Goal: Find specific page/section: Find specific page/section

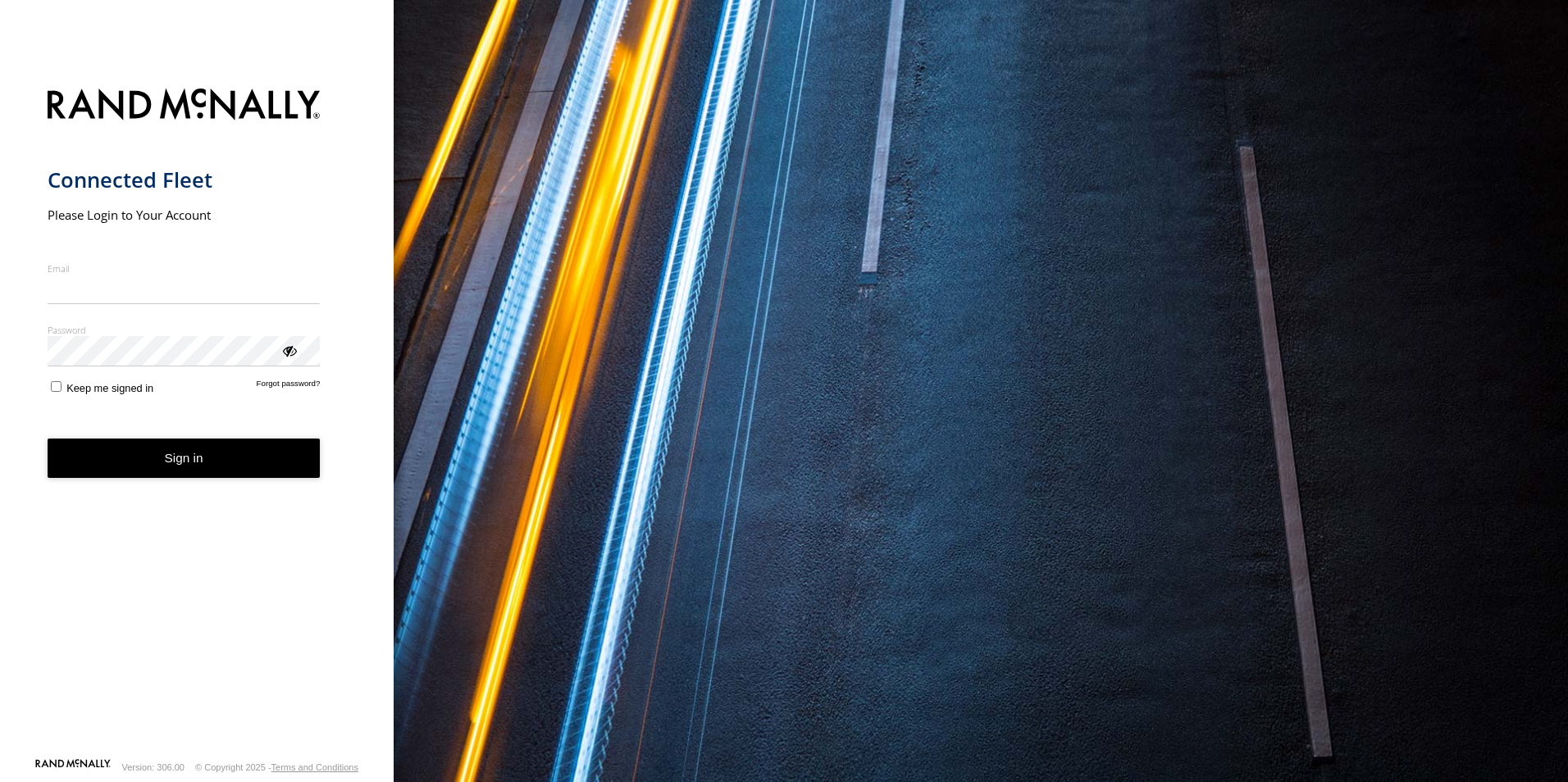
click at [140, 286] on input "Email" at bounding box center [184, 289] width 273 height 30
type input "**********"
click at [47, 439] on button "Sign in" at bounding box center [184, 458] width 273 height 40
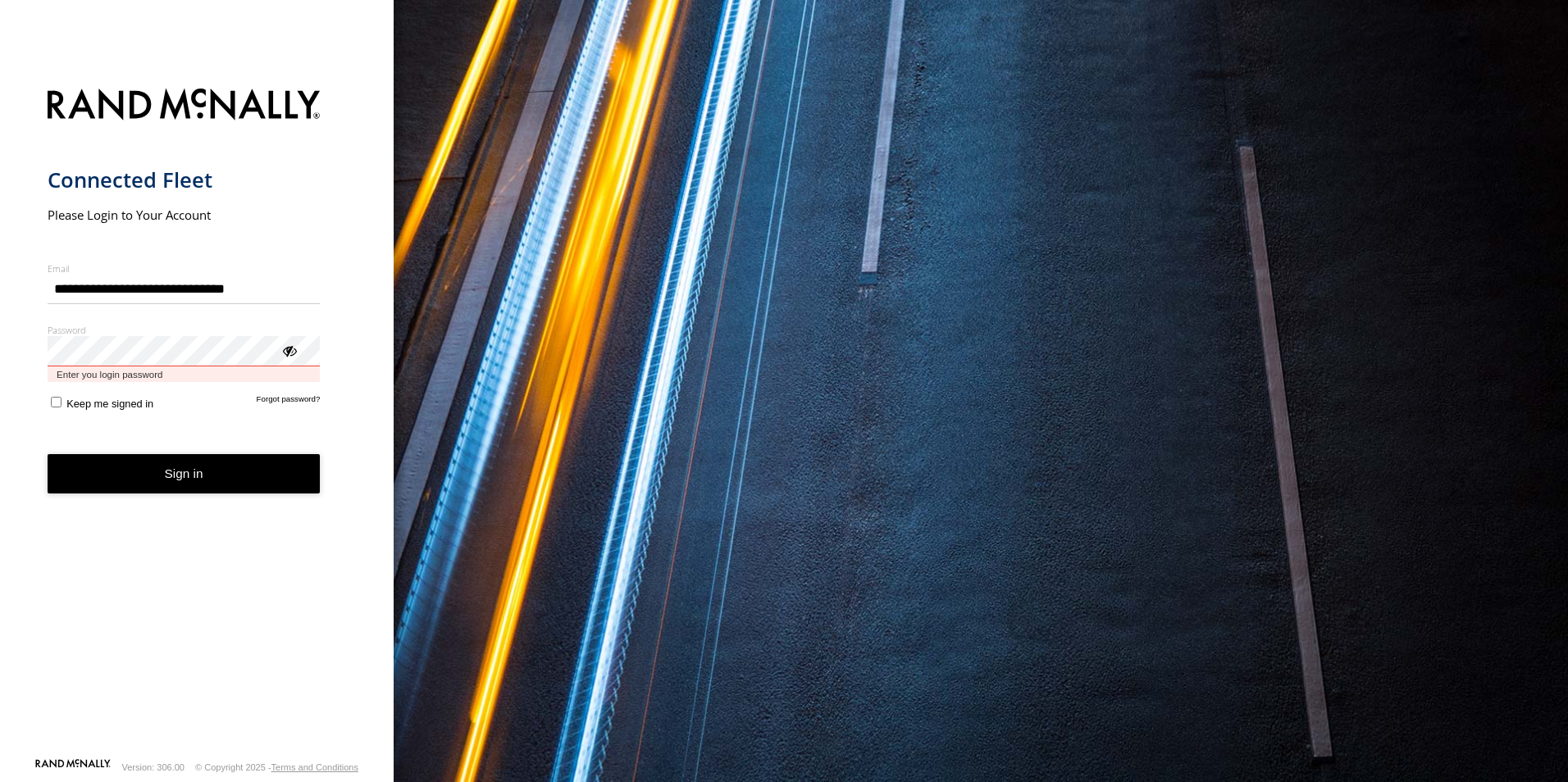
click at [47, 454] on button "Sign in" at bounding box center [184, 474] width 273 height 40
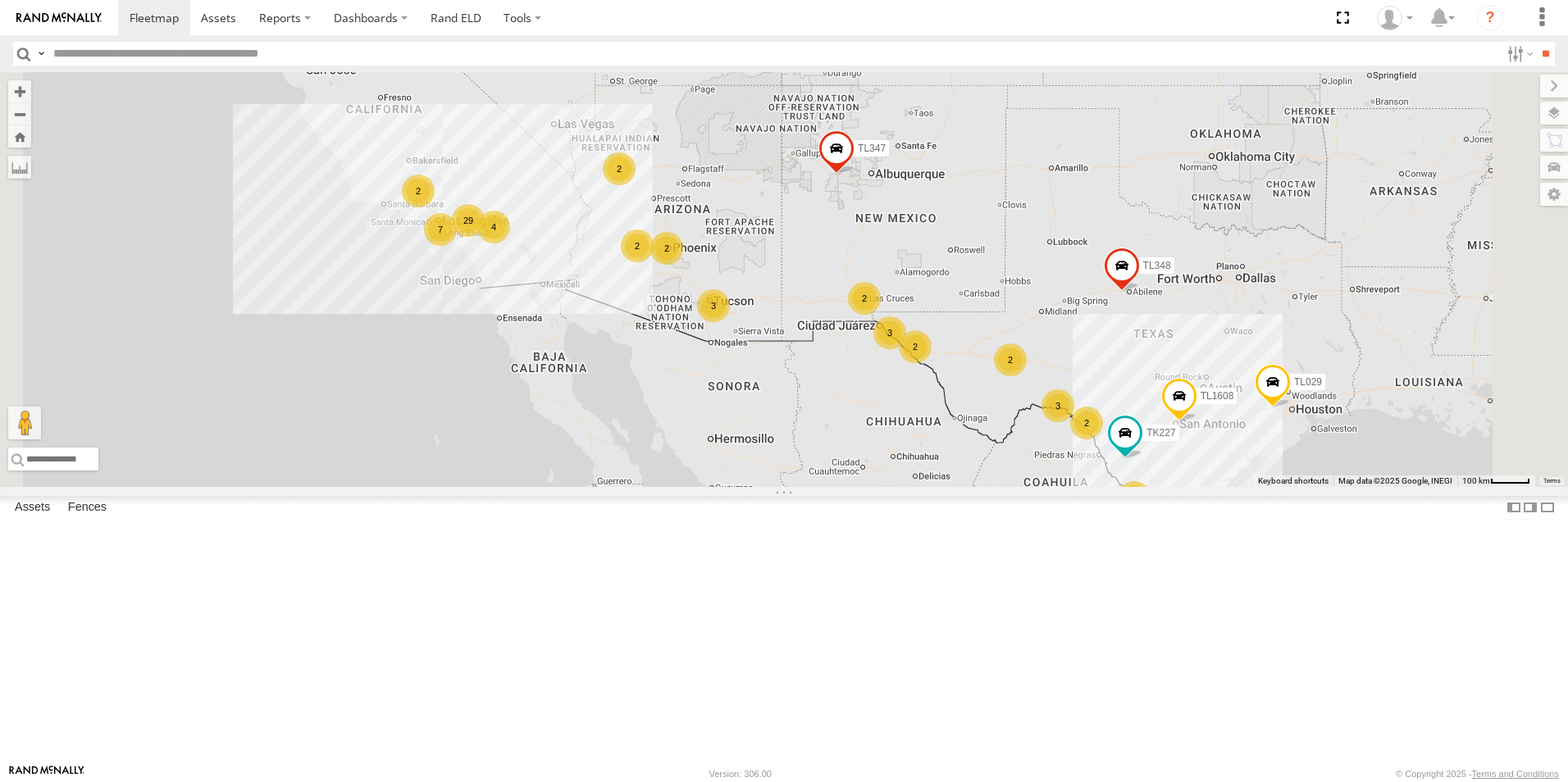
click at [126, 59] on input "text" at bounding box center [773, 54] width 1453 height 24
type input "******"
click at [1543, 49] on input "**" at bounding box center [1544, 54] width 19 height 24
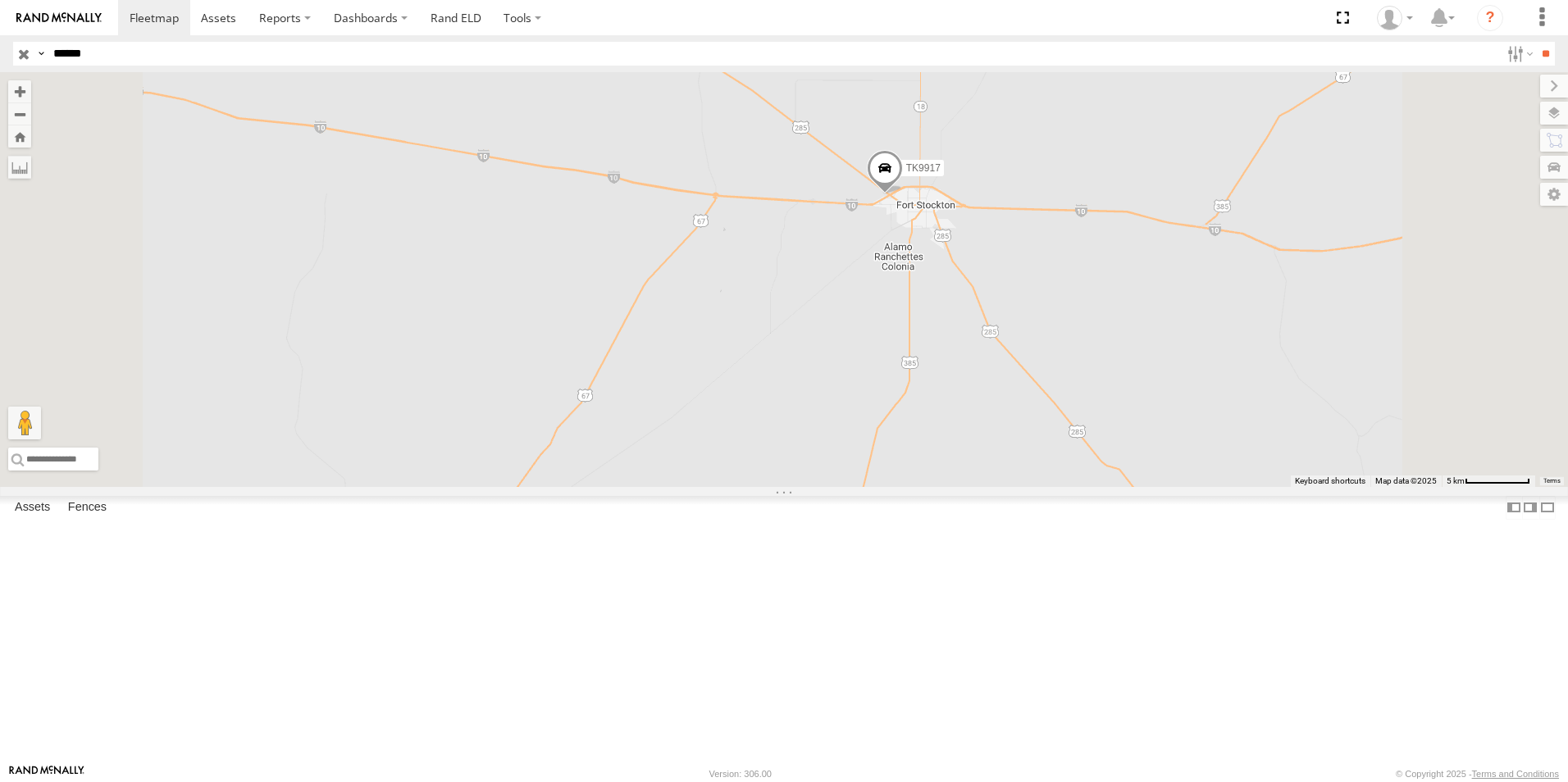
drag, startPoint x: 1163, startPoint y: 214, endPoint x: 1131, endPoint y: 310, distance: 101.2
click at [1131, 310] on div "TK9917" at bounding box center [784, 279] width 1568 height 415
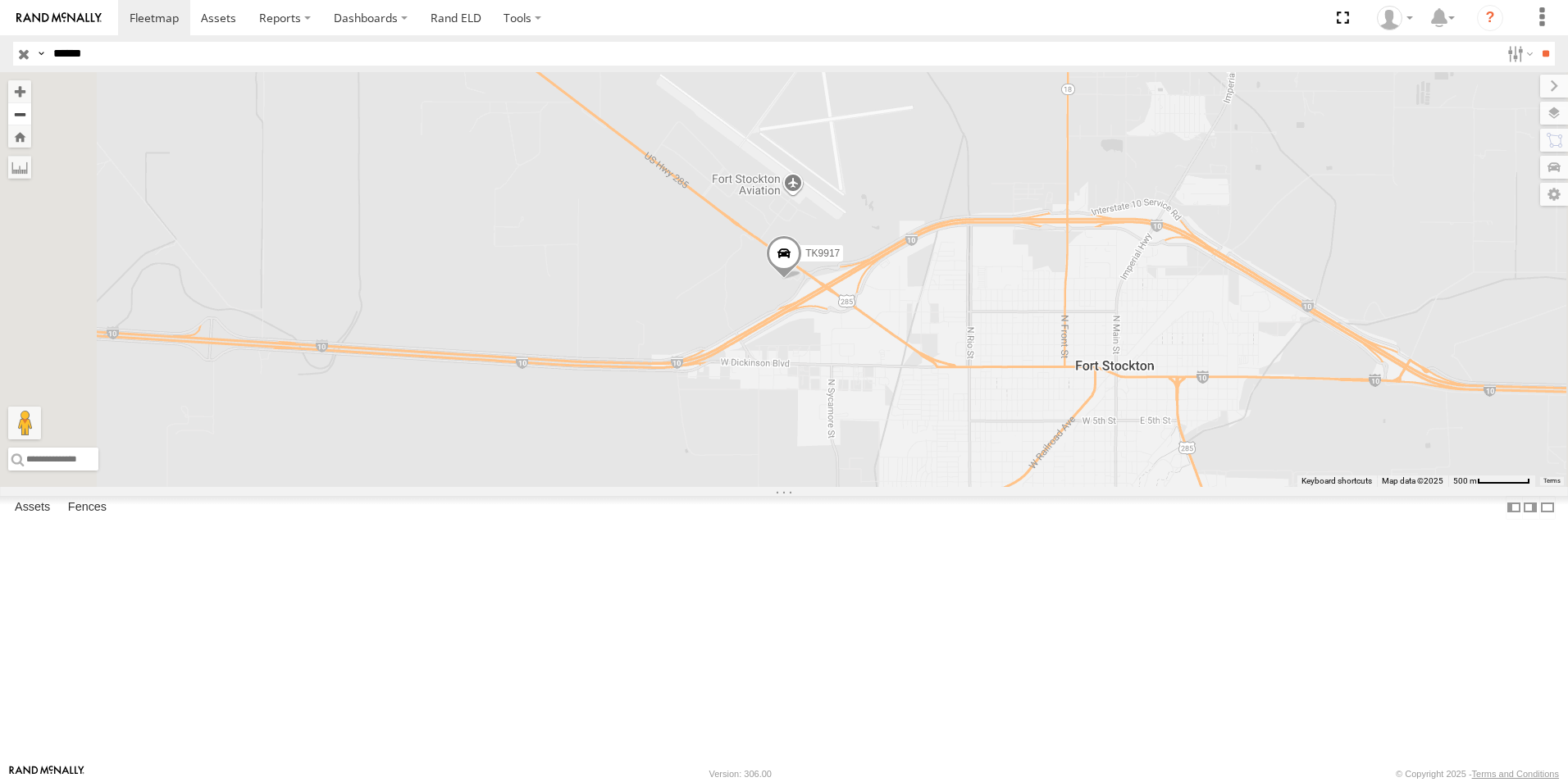
click at [31, 120] on button "Zoom out" at bounding box center [19, 113] width 23 height 23
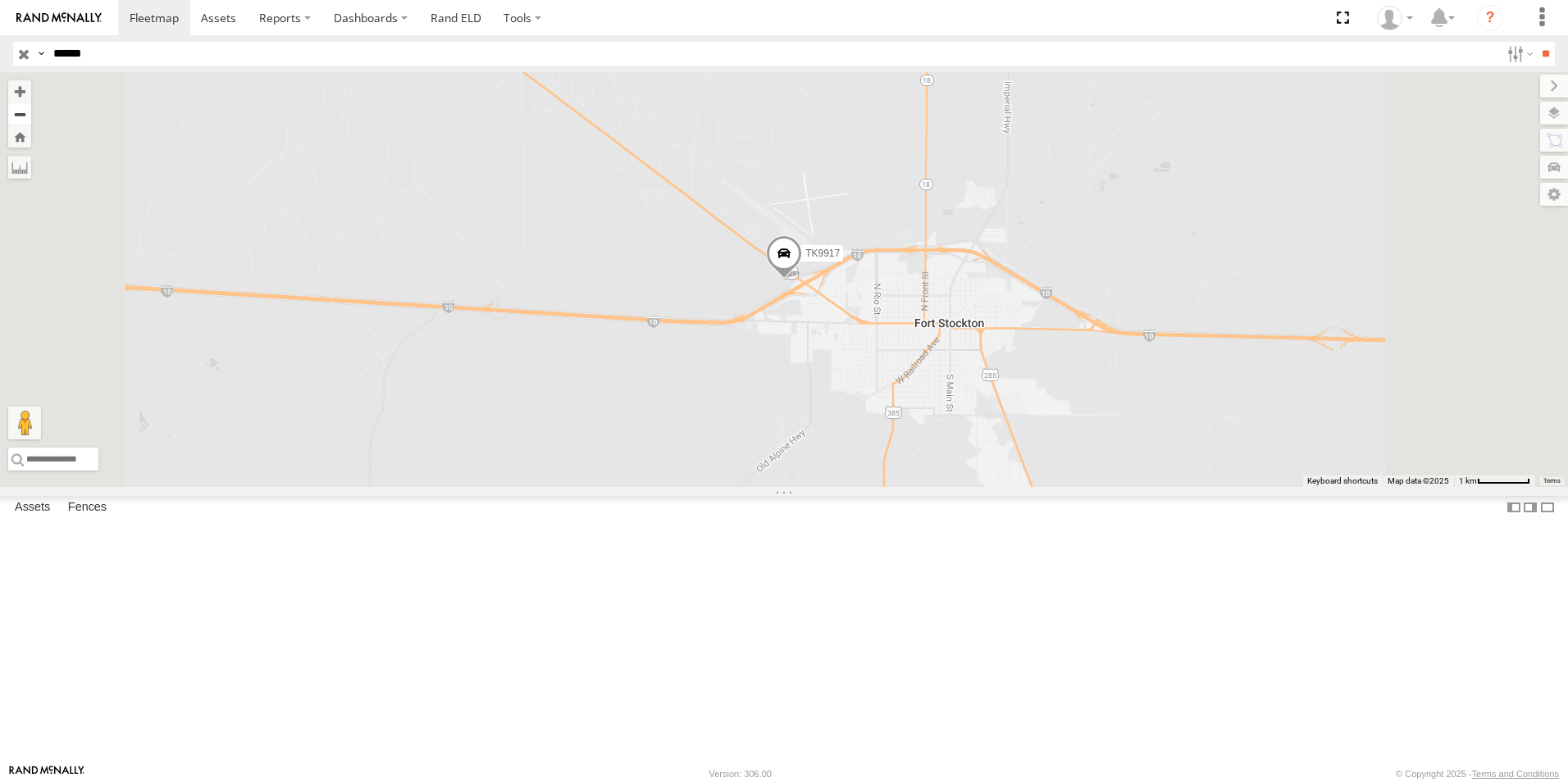
click at [31, 120] on button "Zoom out" at bounding box center [19, 113] width 23 height 23
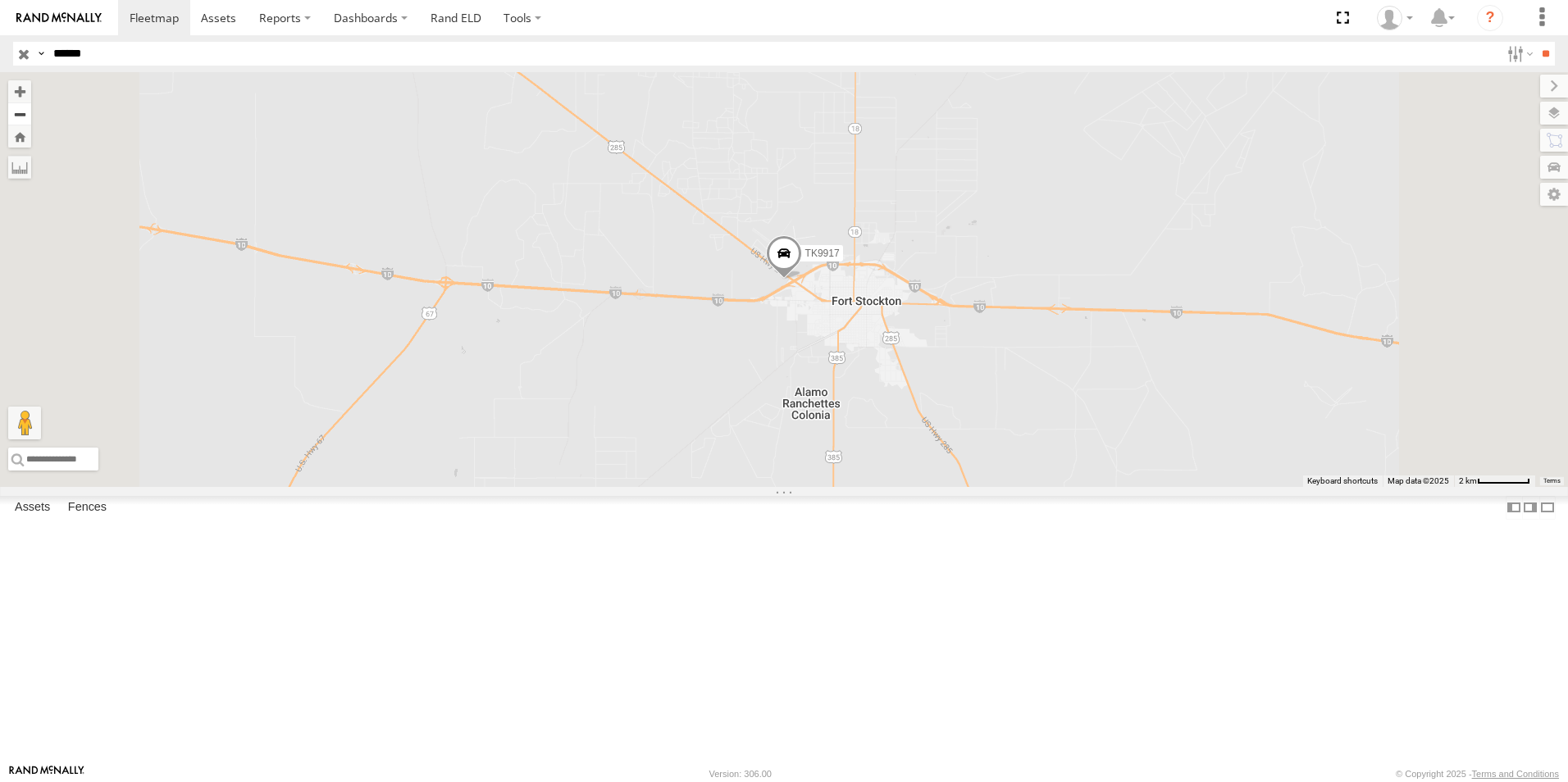
click at [31, 120] on button "Zoom out" at bounding box center [19, 113] width 23 height 23
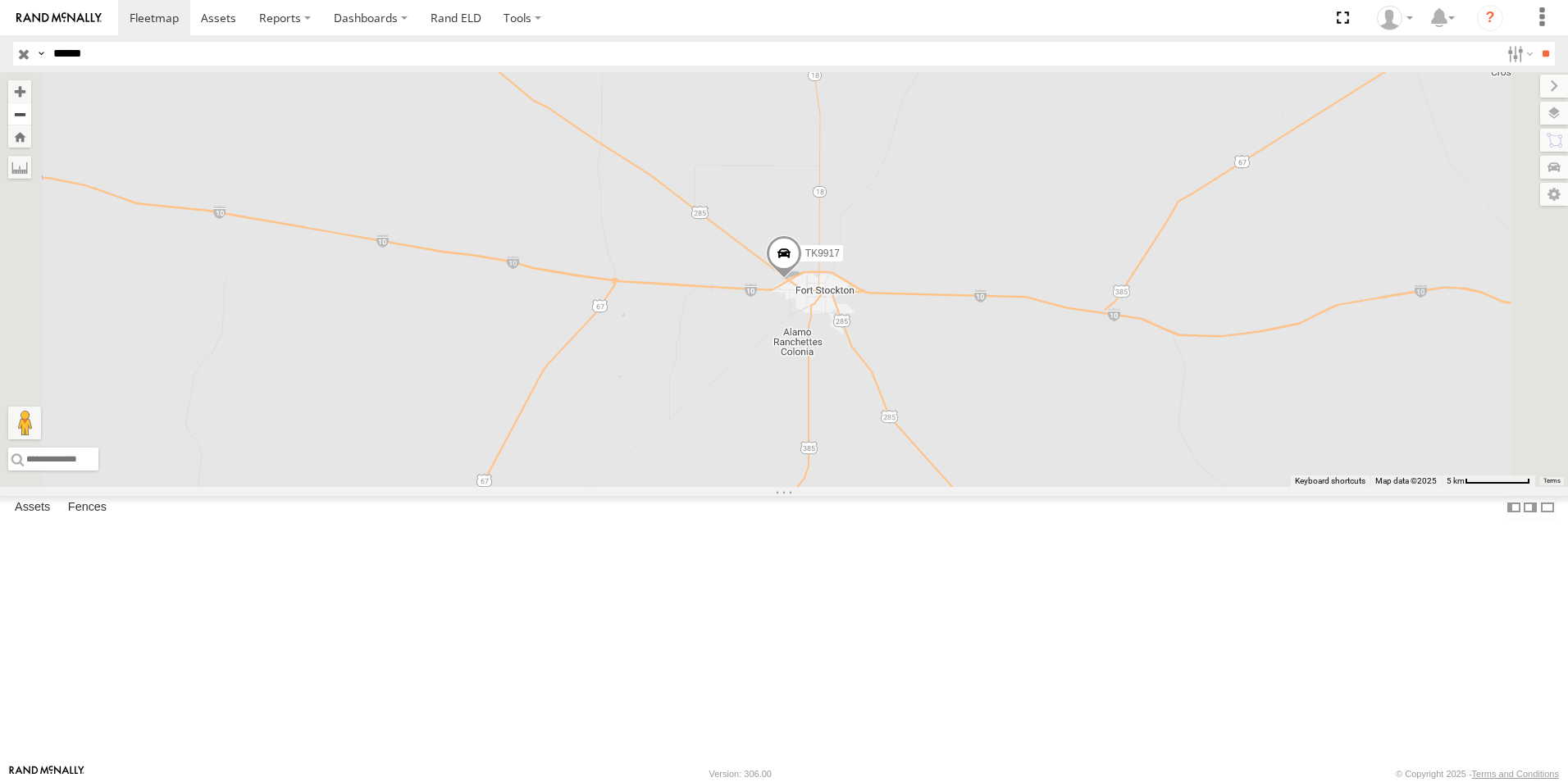
click at [31, 120] on button "Zoom out" at bounding box center [19, 113] width 23 height 23
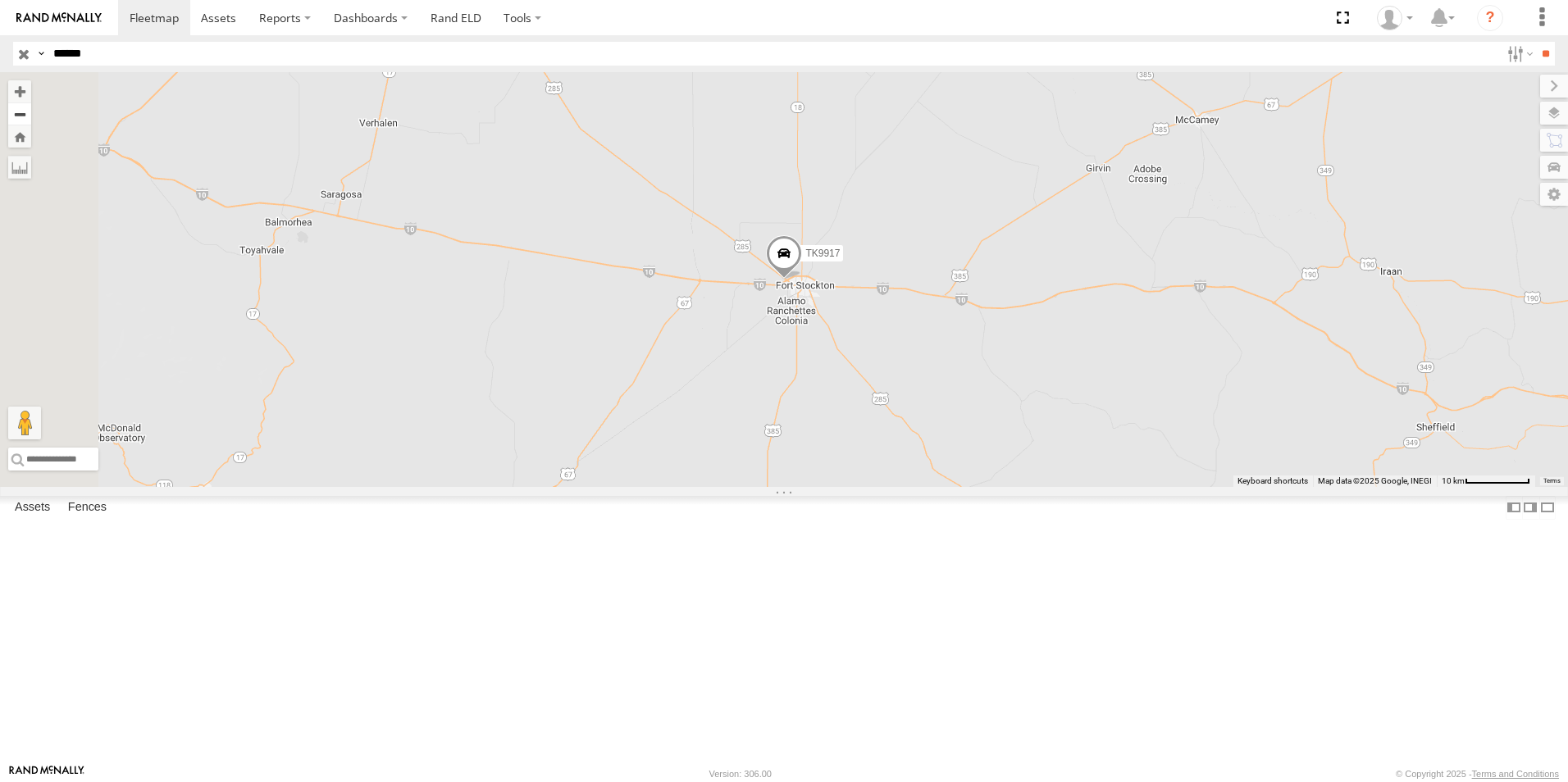
click at [31, 120] on button "Zoom out" at bounding box center [19, 113] width 23 height 23
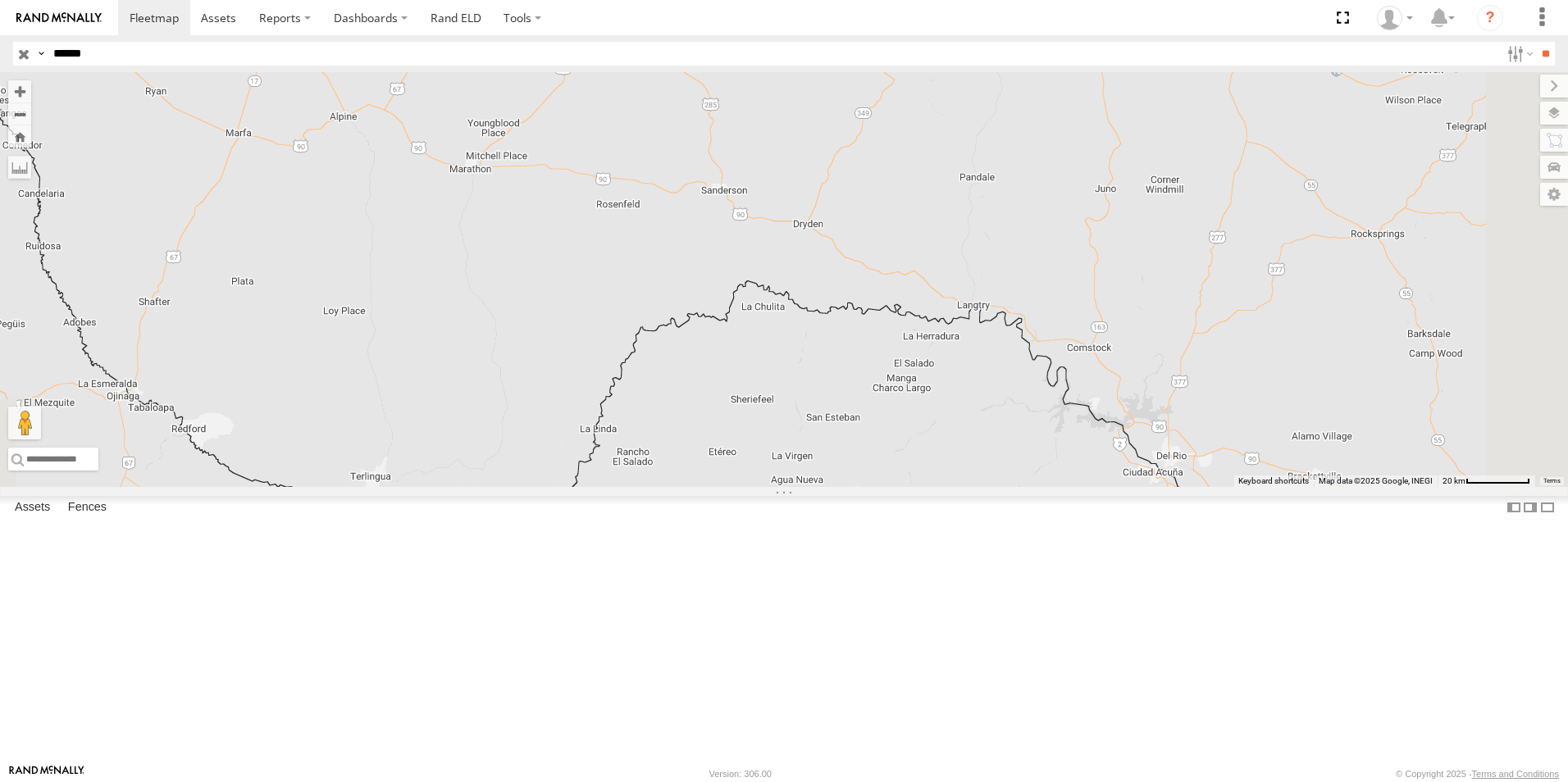
drag, startPoint x: 994, startPoint y: 534, endPoint x: 779, endPoint y: 180, distance: 414.2
click at [779, 180] on div "TK9917" at bounding box center [784, 279] width 1568 height 415
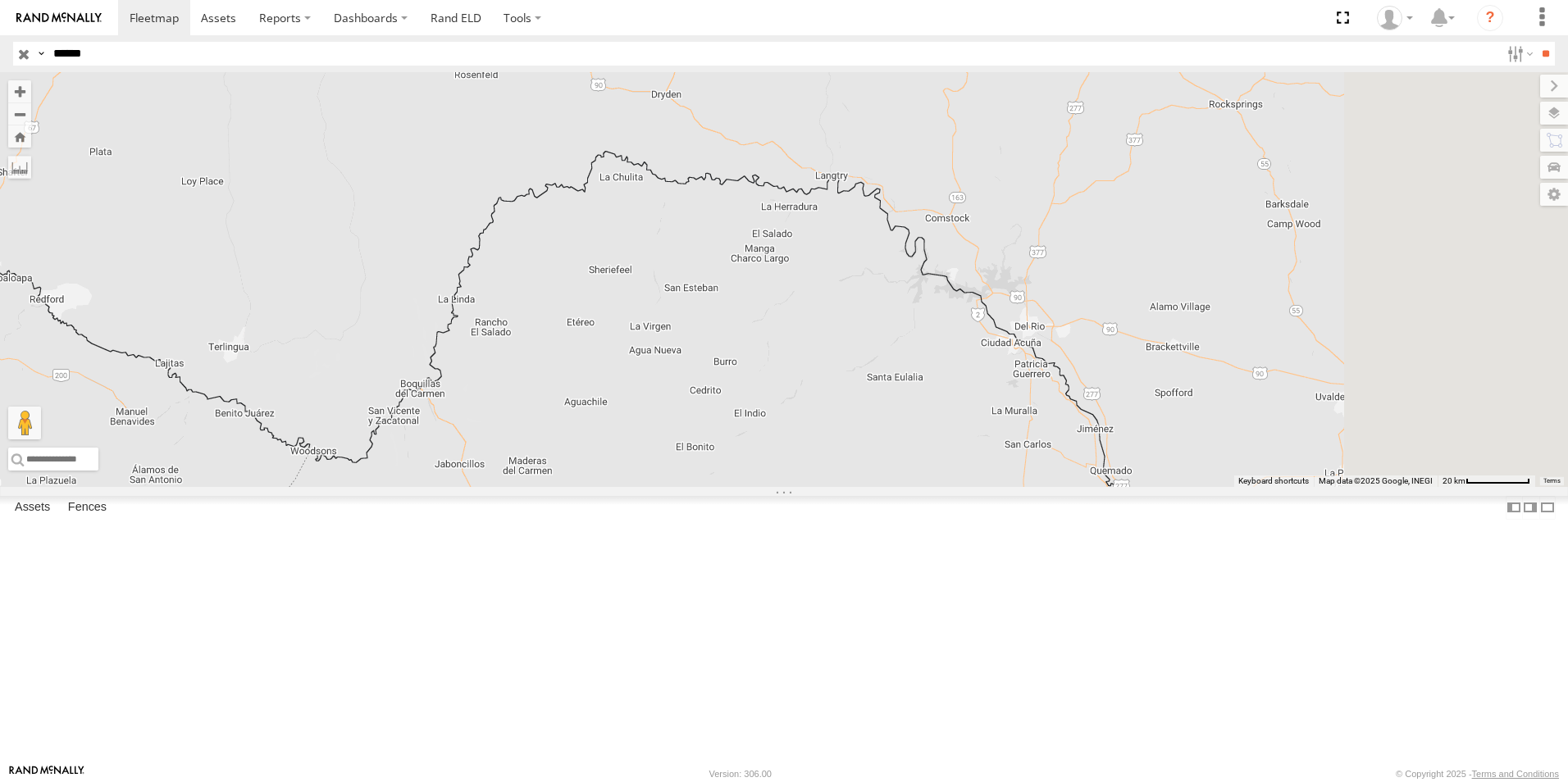
drag, startPoint x: 1154, startPoint y: 415, endPoint x: 1011, endPoint y: 283, distance: 194.6
click at [1011, 283] on div "TK9917" at bounding box center [784, 279] width 1568 height 415
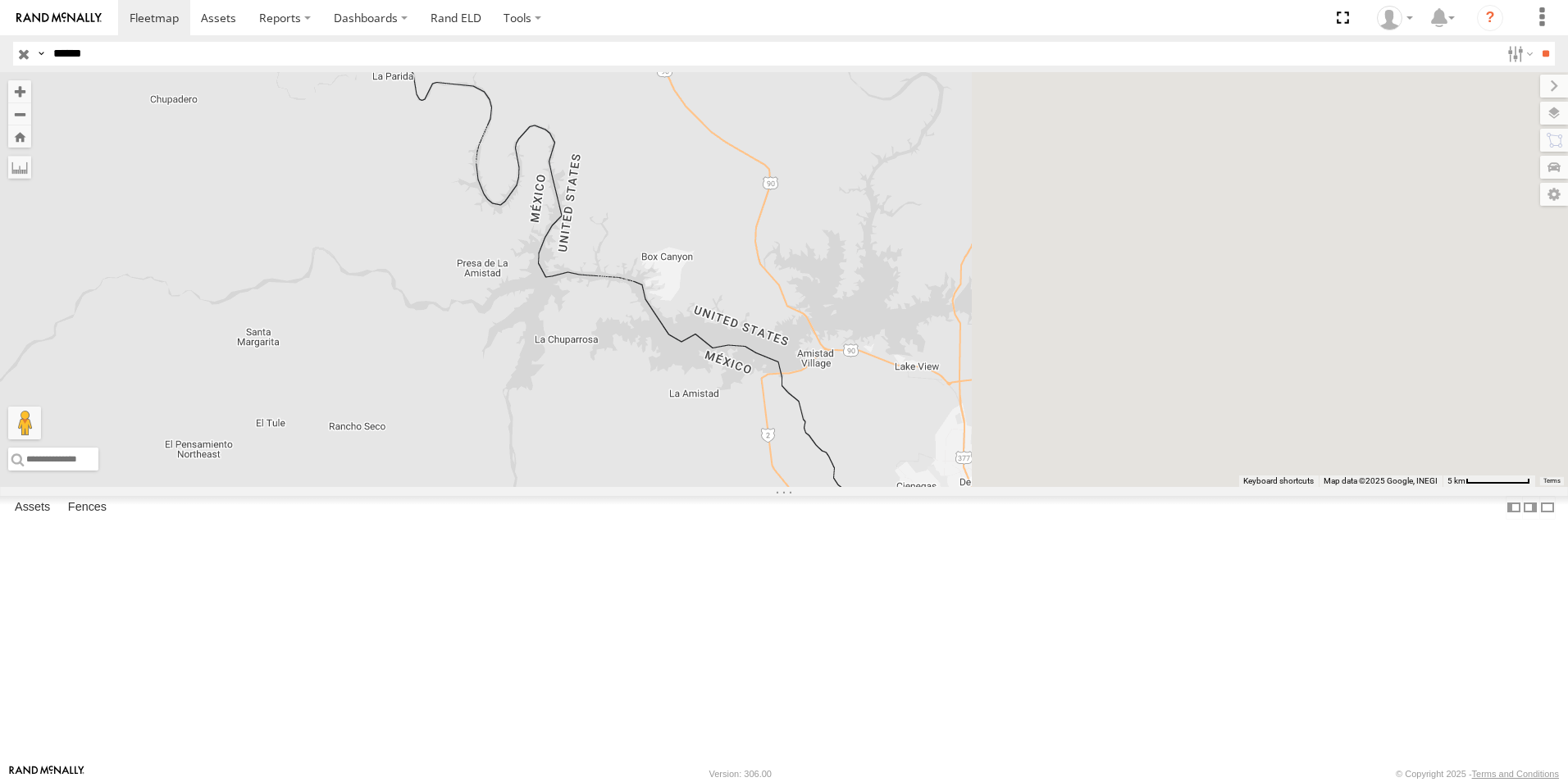
drag, startPoint x: 1261, startPoint y: 402, endPoint x: 687, endPoint y: 294, distance: 584.1
click at [687, 294] on div "TK9917" at bounding box center [784, 279] width 1568 height 415
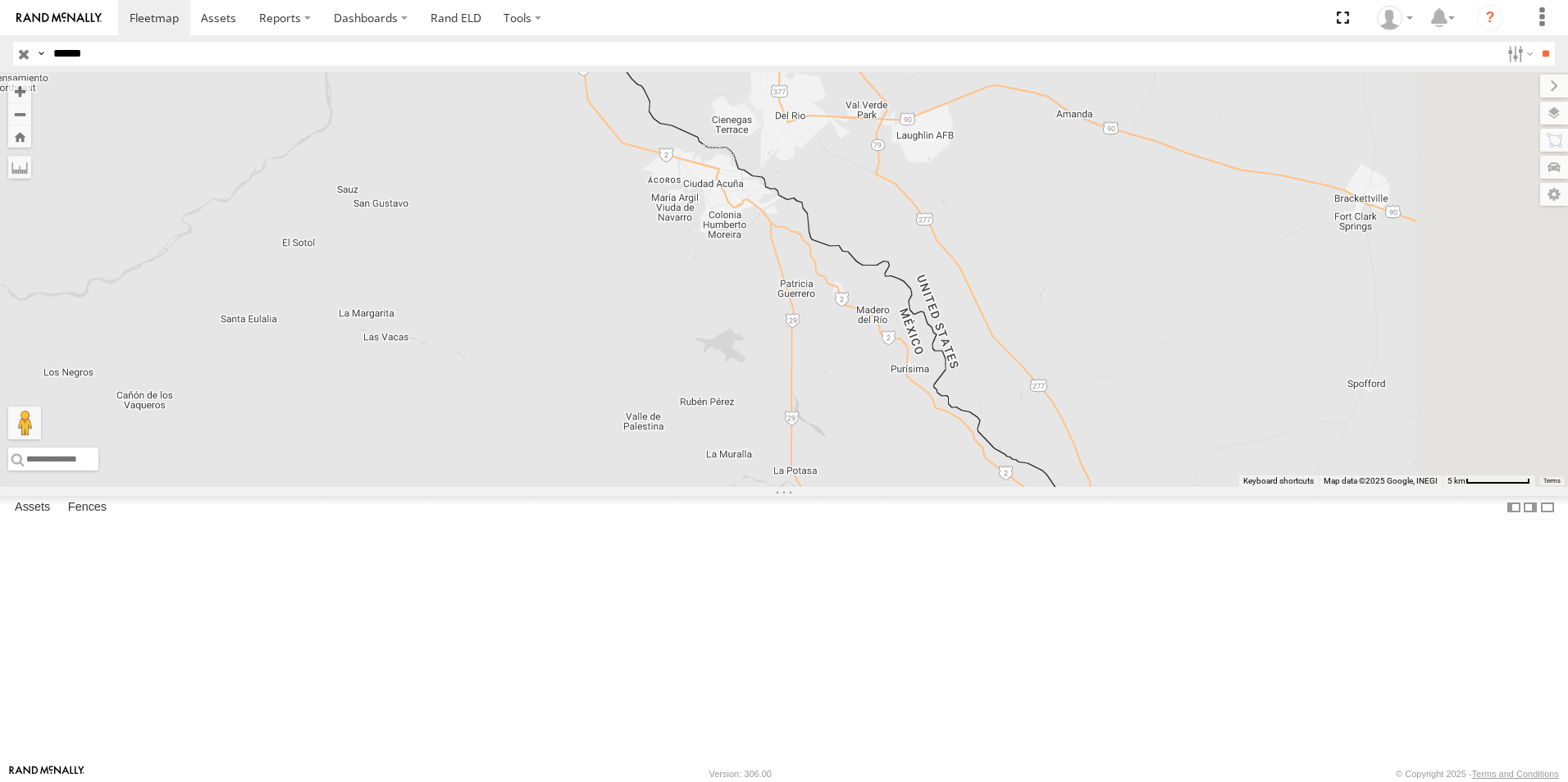
drag, startPoint x: 822, startPoint y: 313, endPoint x: 730, endPoint y: 85, distance: 245.9
click at [730, 85] on div "TK9917" at bounding box center [784, 279] width 1568 height 415
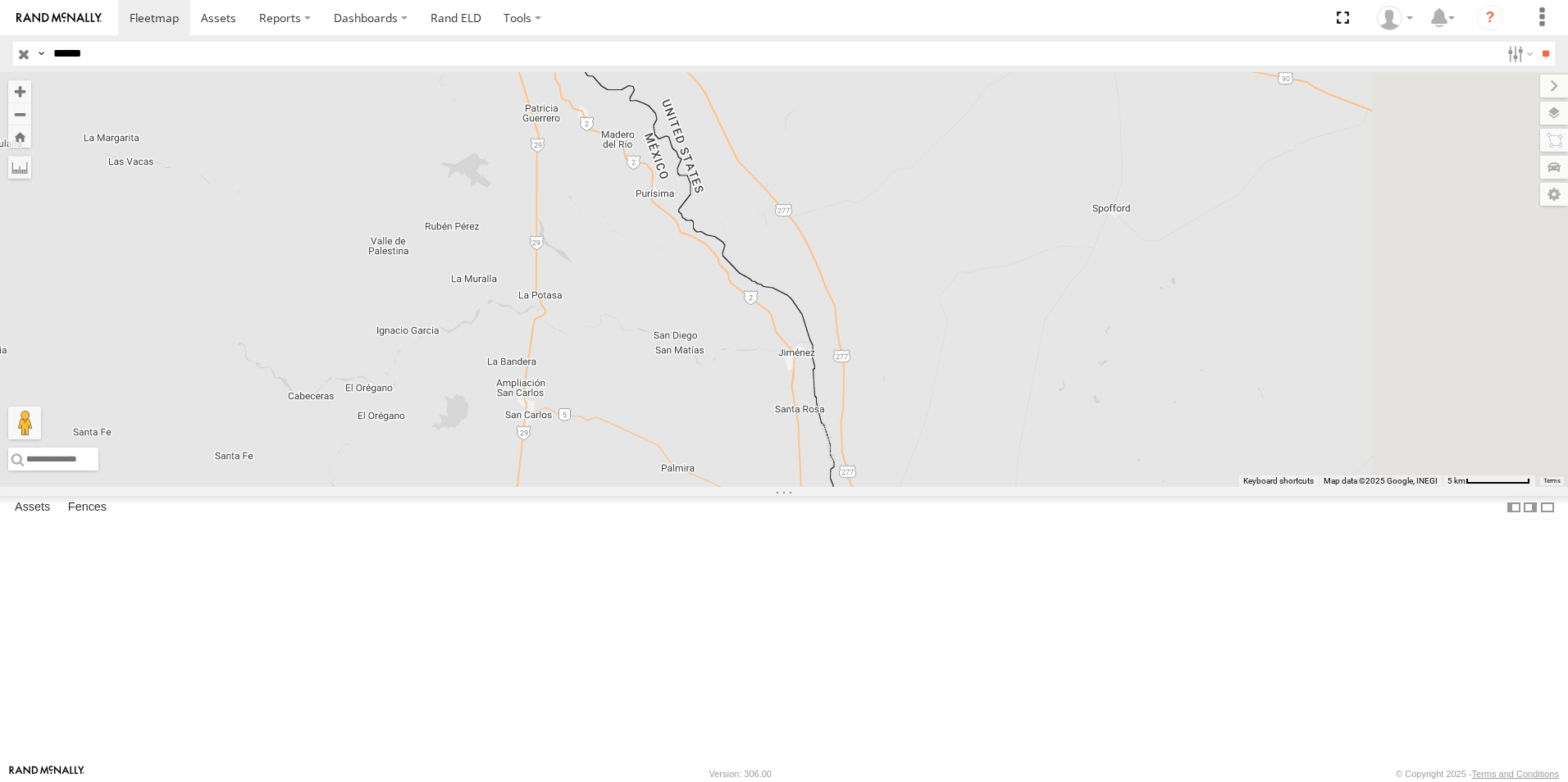
drag, startPoint x: 1131, startPoint y: 313, endPoint x: 881, endPoint y: 140, distance: 304.0
click at [881, 140] on div "TK9917" at bounding box center [784, 279] width 1568 height 415
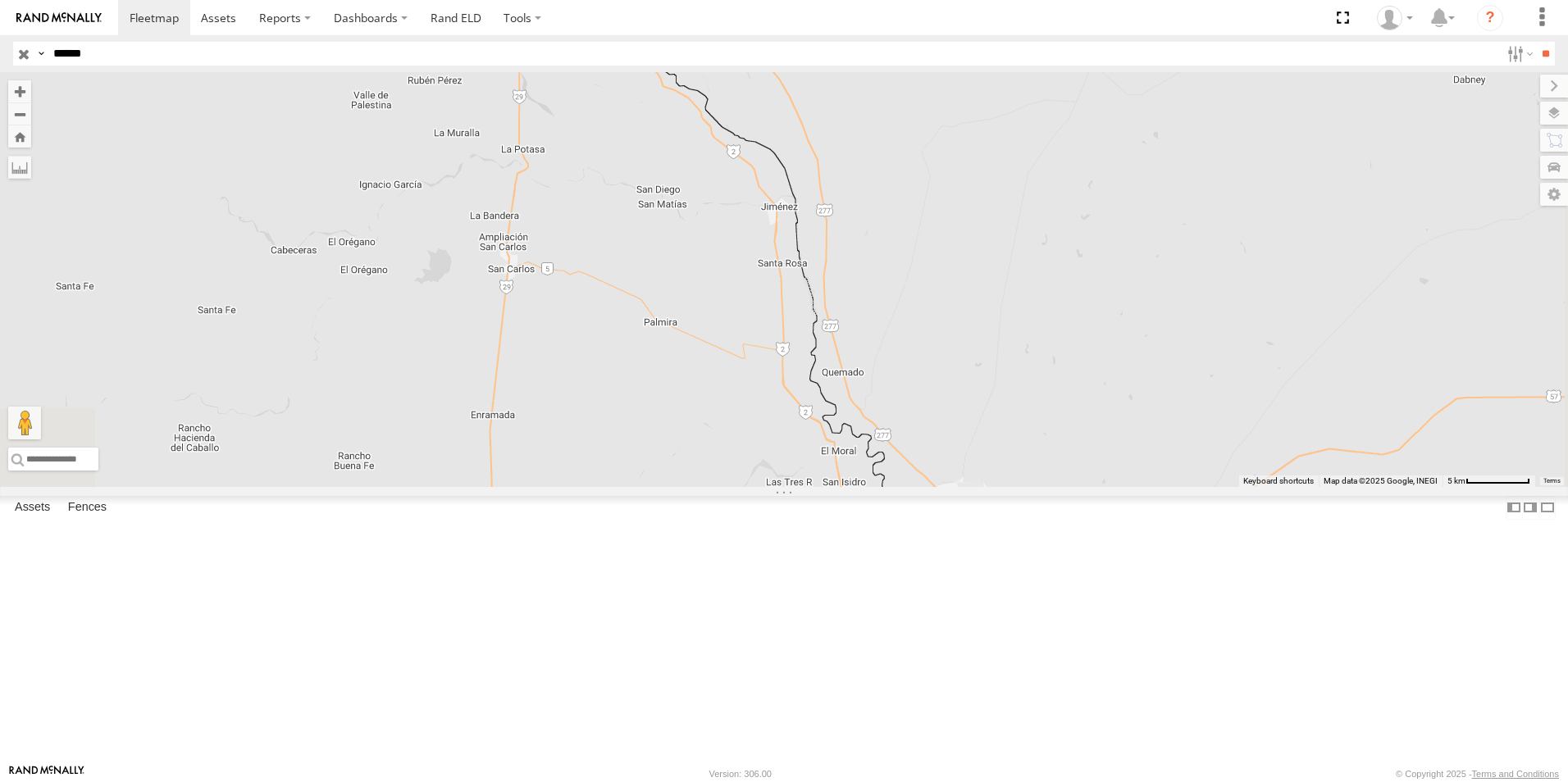
drag, startPoint x: 1051, startPoint y: 459, endPoint x: 1034, endPoint y: 309, distance: 151.0
click at [1034, 309] on div "TK9917" at bounding box center [784, 279] width 1568 height 415
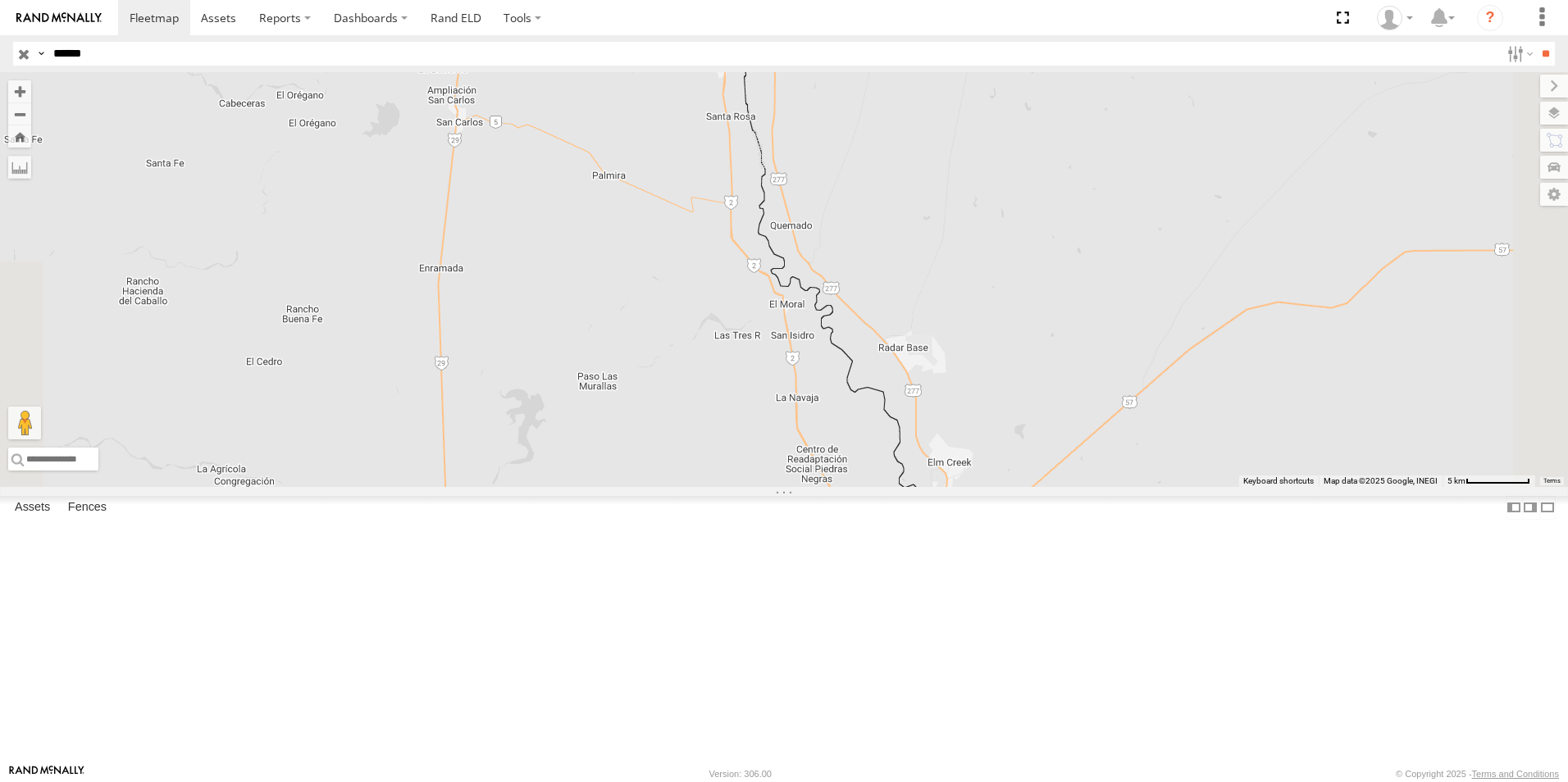
drag, startPoint x: 1152, startPoint y: 436, endPoint x: 1068, endPoint y: 185, distance: 264.7
click at [1068, 185] on div "TK9917" at bounding box center [784, 279] width 1568 height 415
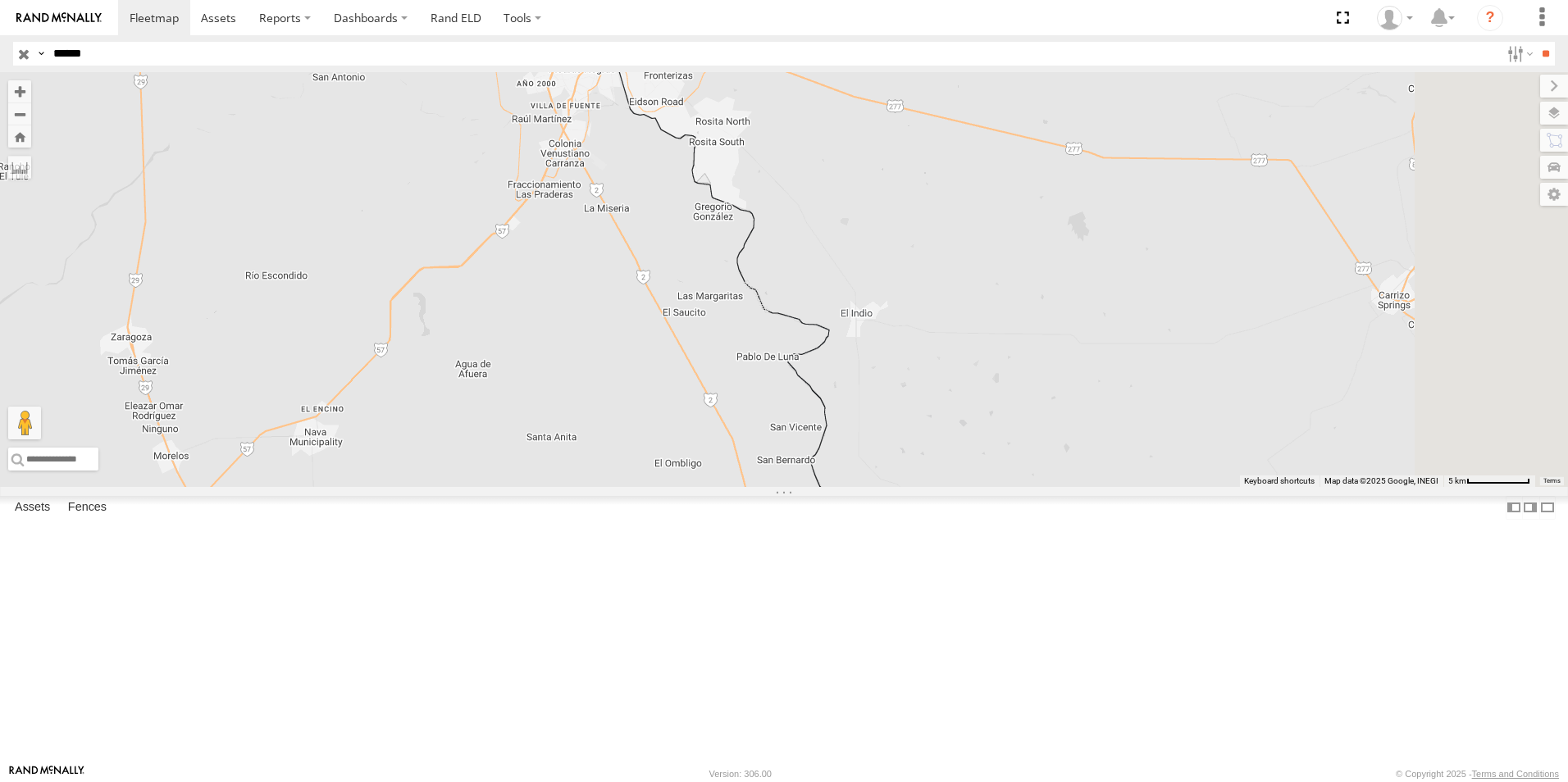
drag, startPoint x: 1238, startPoint y: 620, endPoint x: 936, endPoint y: 180, distance: 533.7
click at [936, 180] on div "TK9917" at bounding box center [784, 279] width 1568 height 415
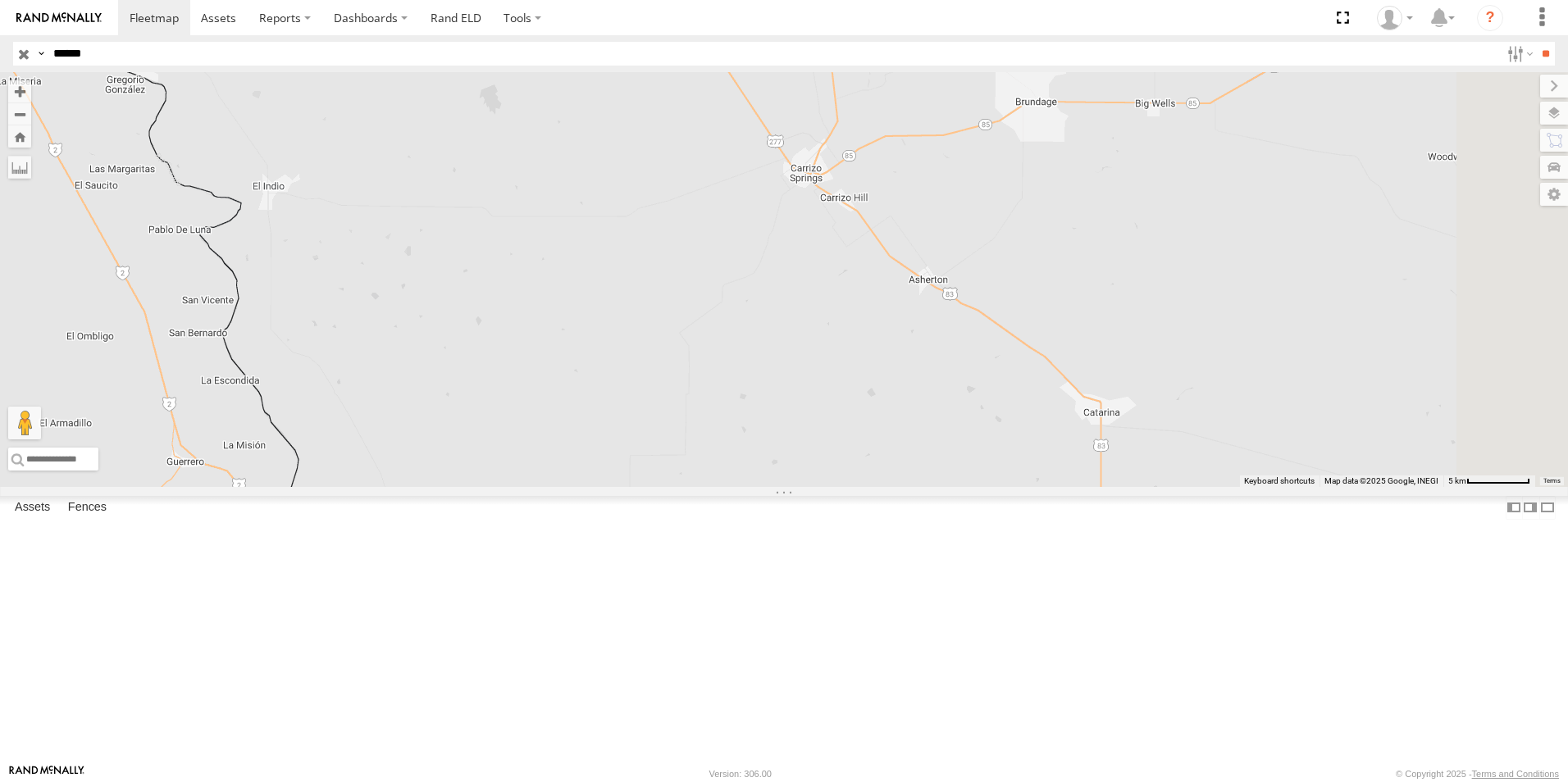
drag, startPoint x: 1133, startPoint y: 512, endPoint x: 557, endPoint y: 413, distance: 584.4
click at [557, 413] on div "TK9917" at bounding box center [784, 279] width 1568 height 415
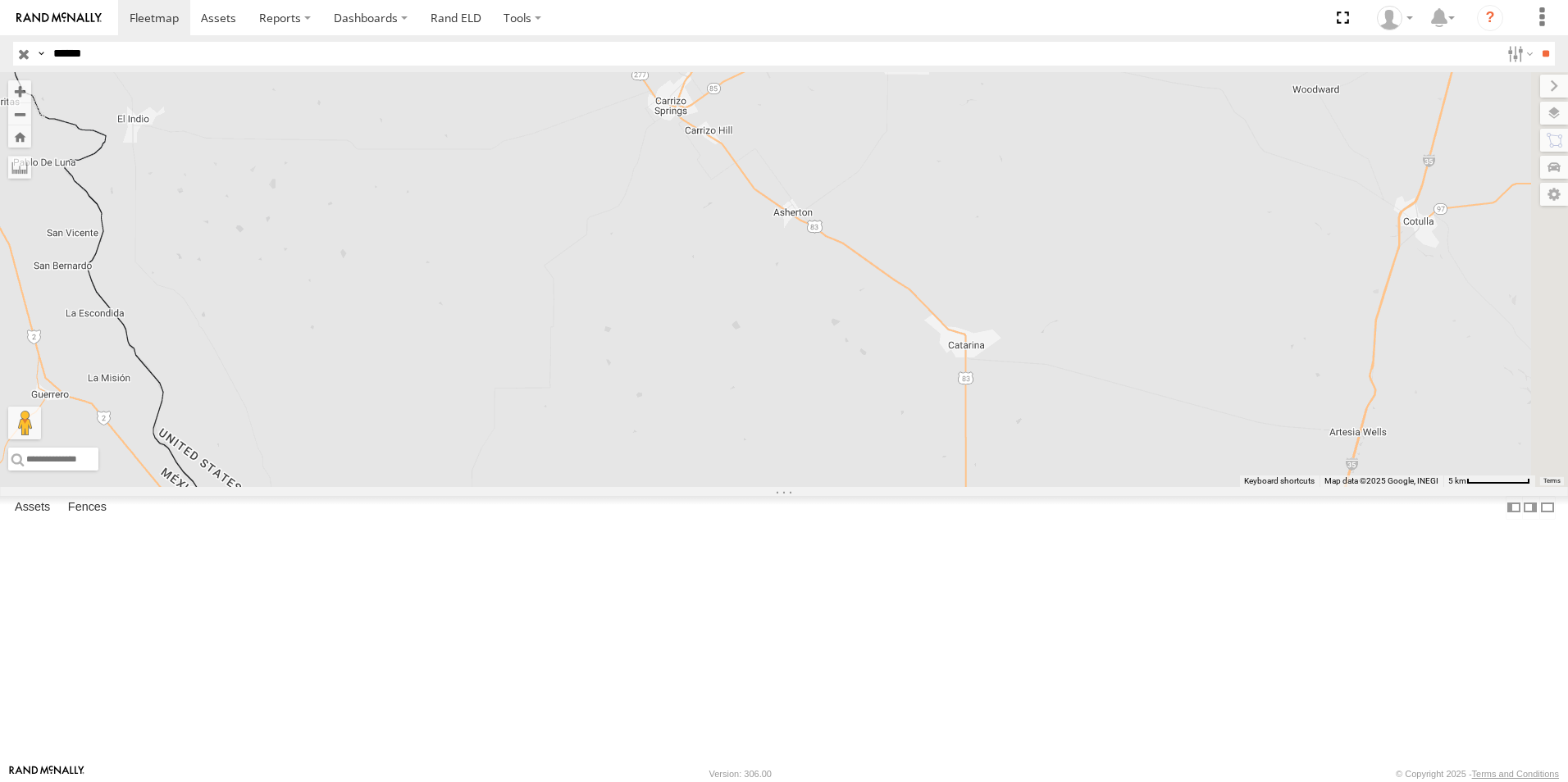
drag, startPoint x: 837, startPoint y: 526, endPoint x: 700, endPoint y: 457, distance: 153.4
click at [700, 457] on div "TK9917" at bounding box center [784, 279] width 1568 height 415
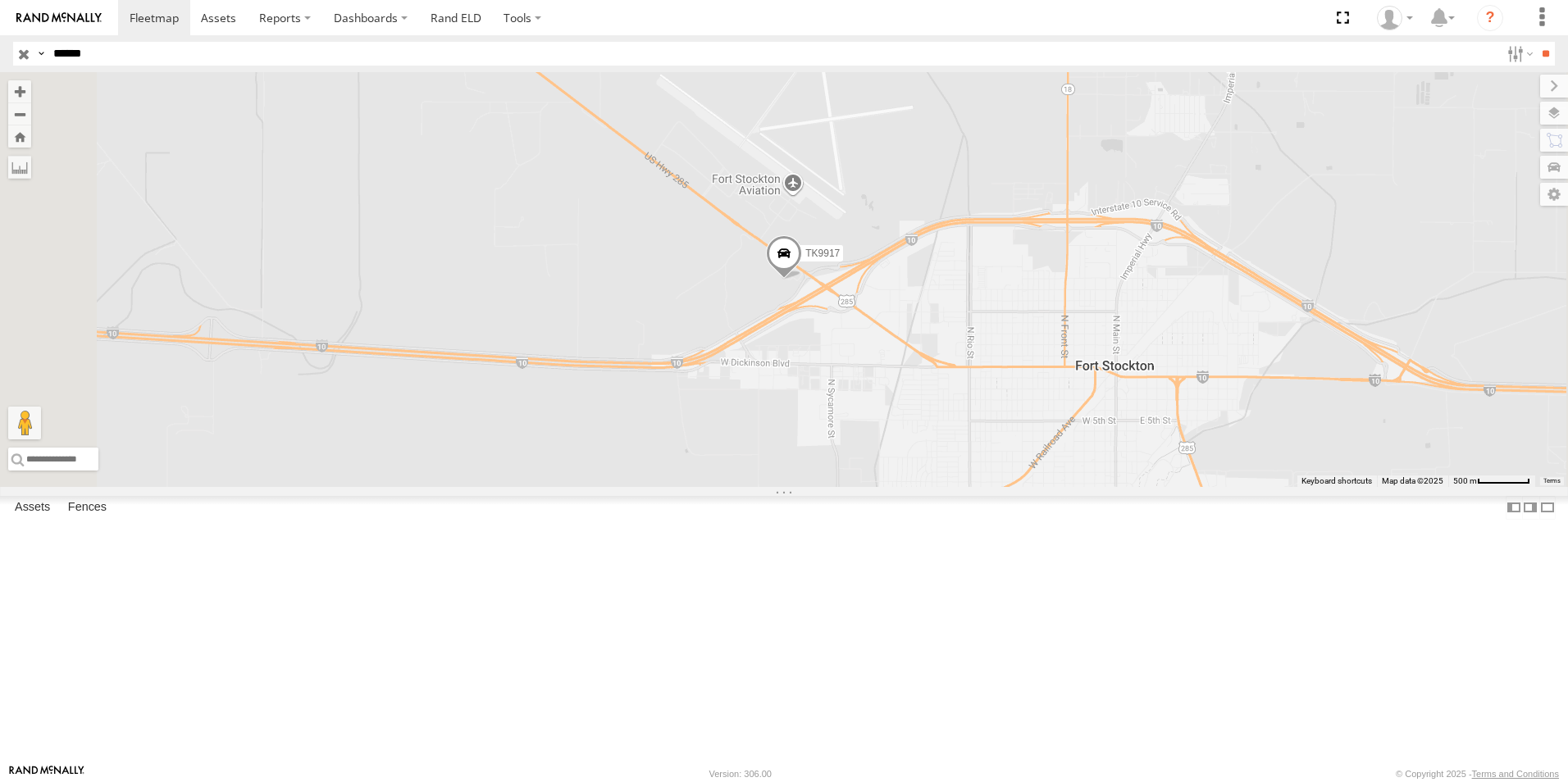
click at [22, 48] on input "button" at bounding box center [24, 54] width 22 height 24
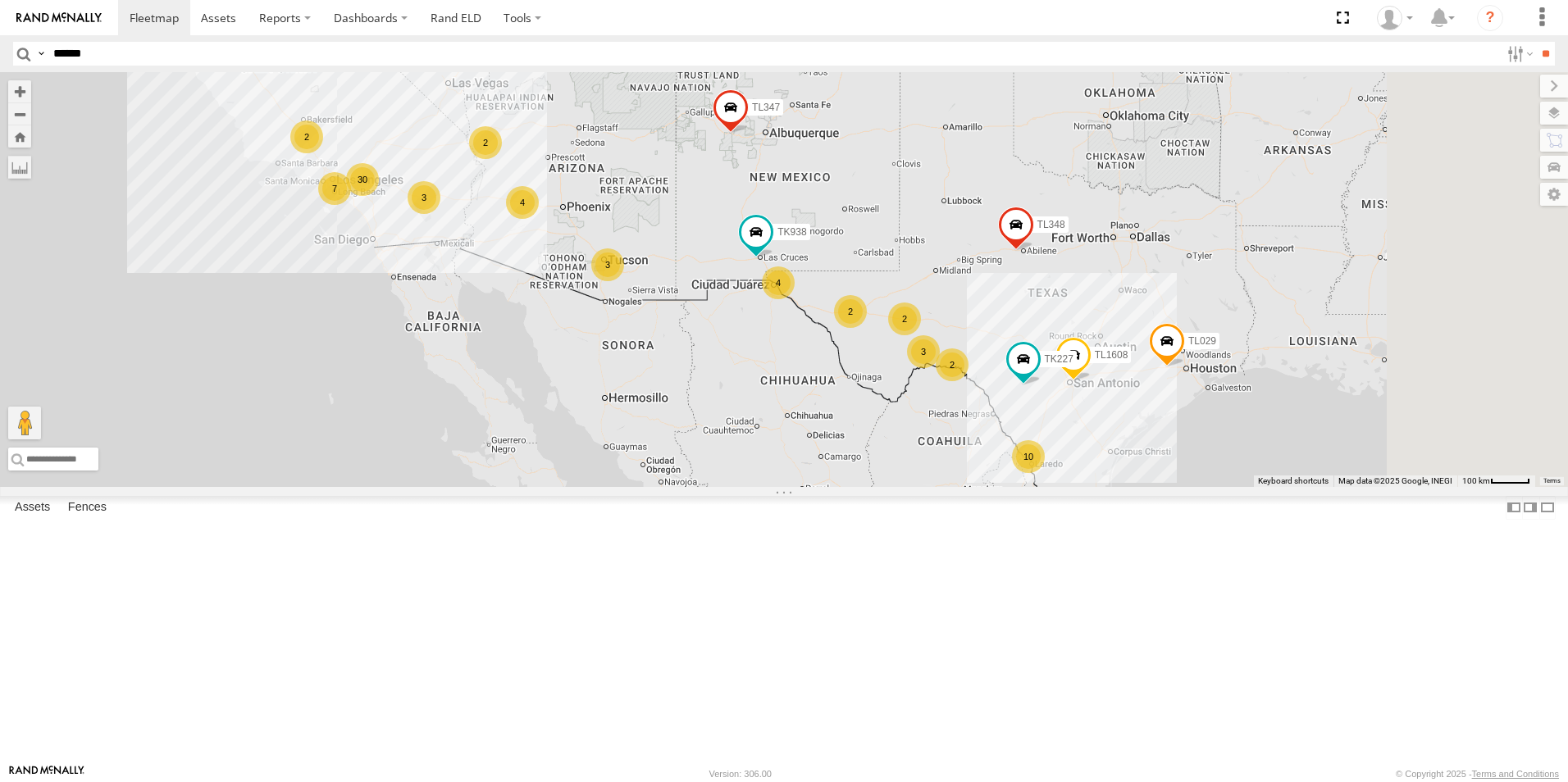
drag, startPoint x: 1275, startPoint y: 613, endPoint x: 1154, endPoint y: 568, distance: 129.1
click at [1154, 487] on div "10 30 3 4 3 7 2 TL348 4 TL029 2 2 TL132 2 2 3 TL1608 TK938 TL347 TK227" at bounding box center [784, 279] width 1568 height 415
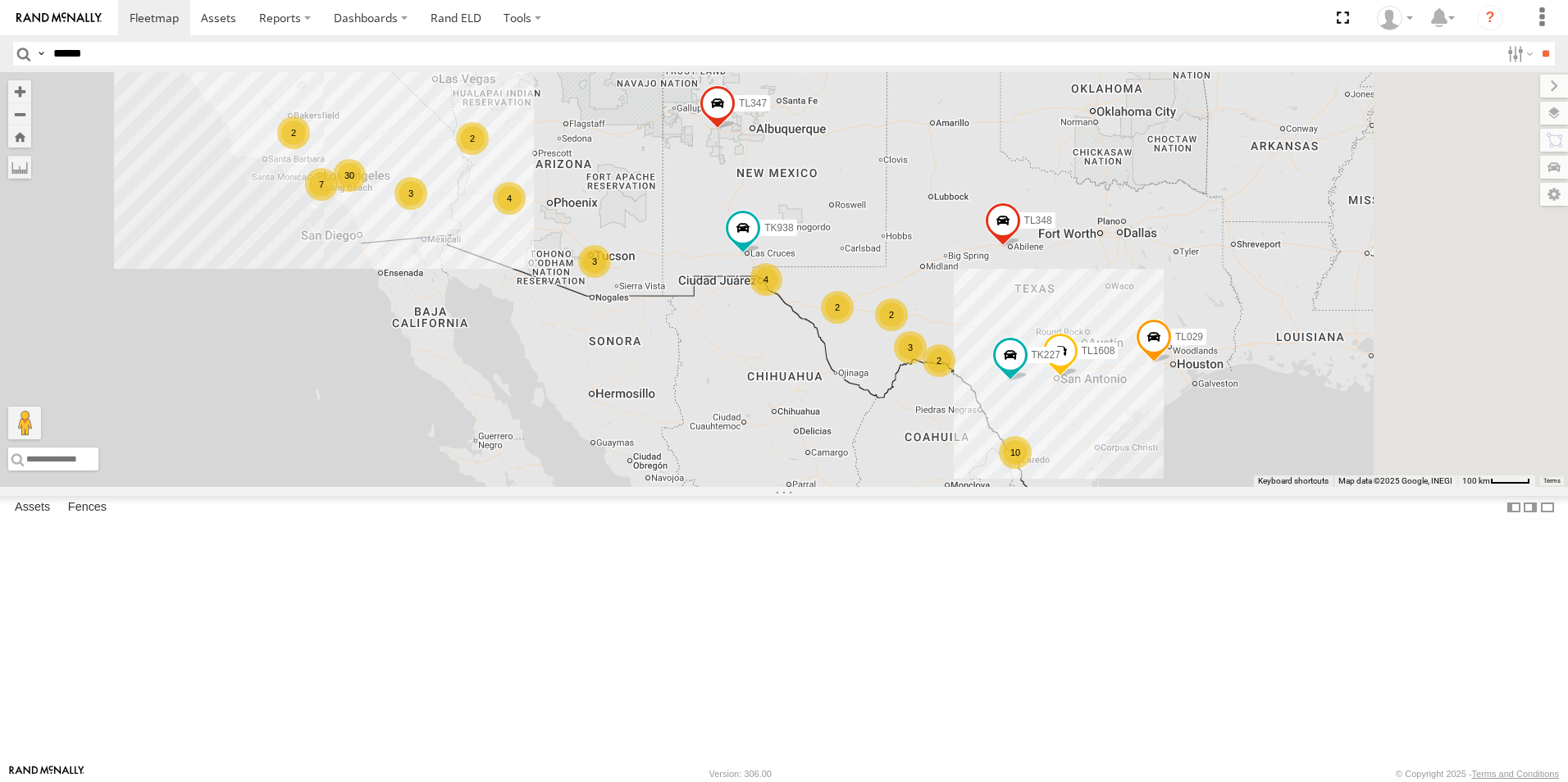
click at [927, 364] on div "3" at bounding box center [909, 347] width 32 height 32
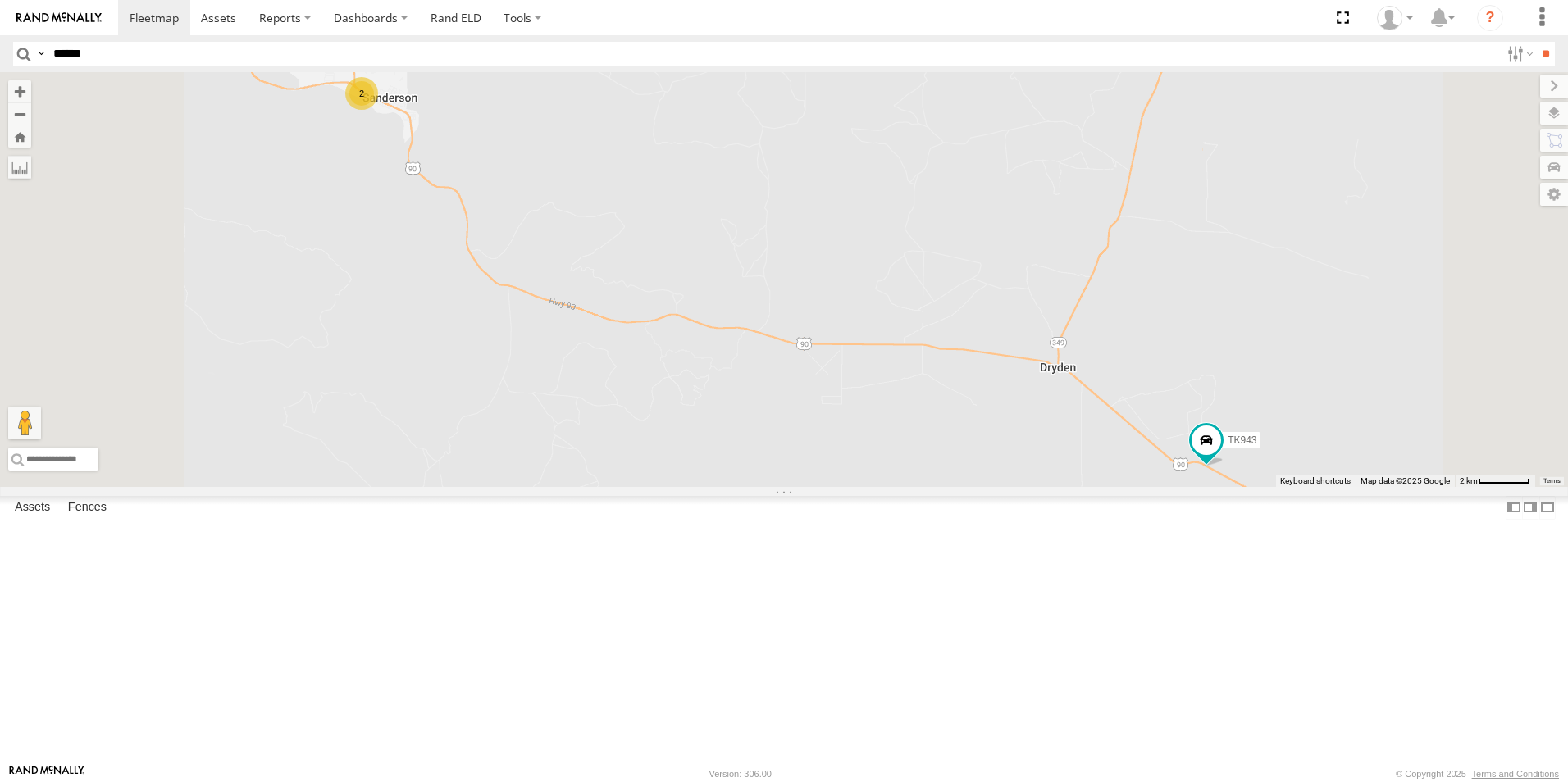
click at [378, 110] on div "2" at bounding box center [361, 92] width 32 height 32
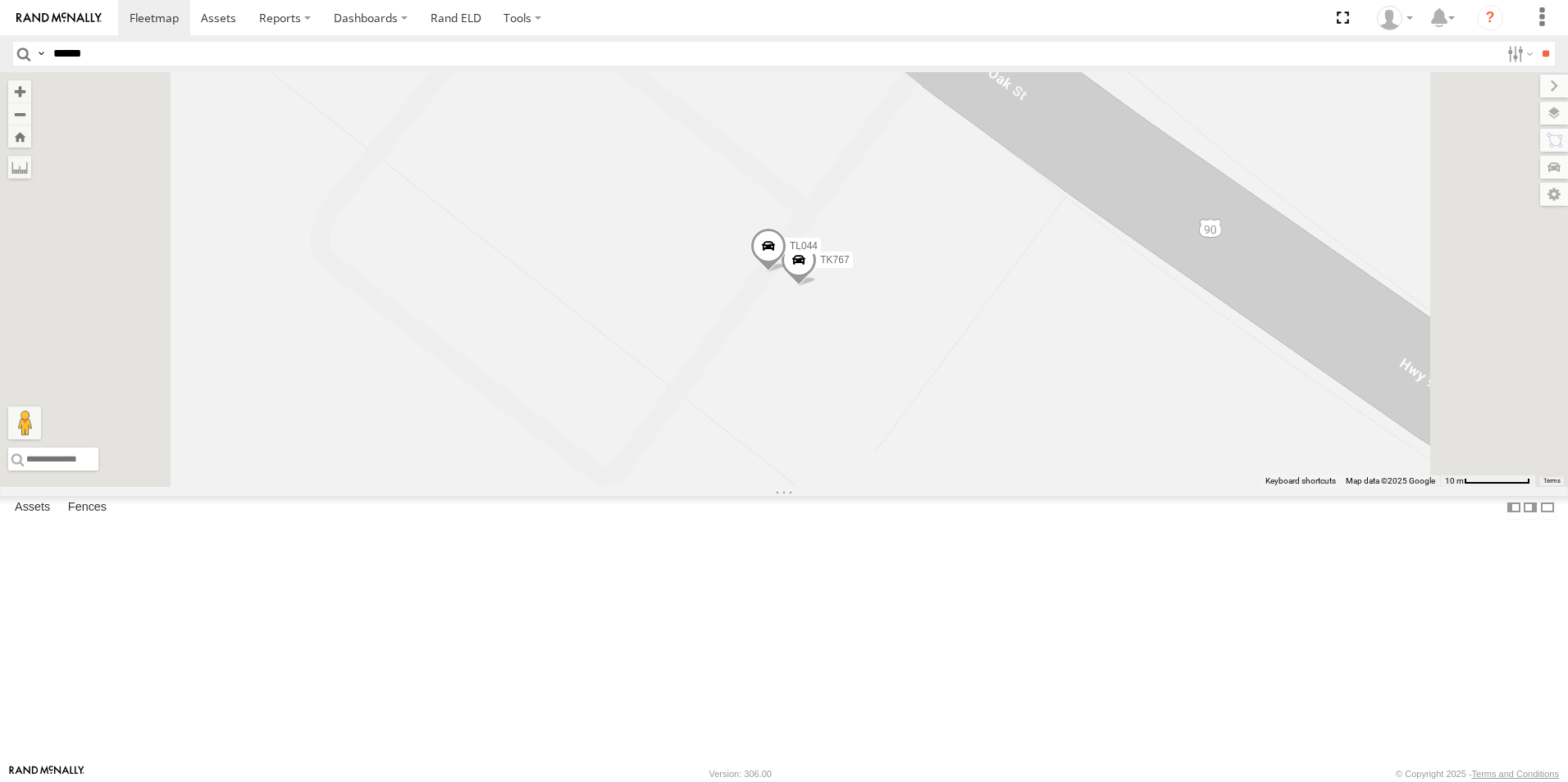
click at [816, 287] on span at bounding box center [798, 265] width 36 height 44
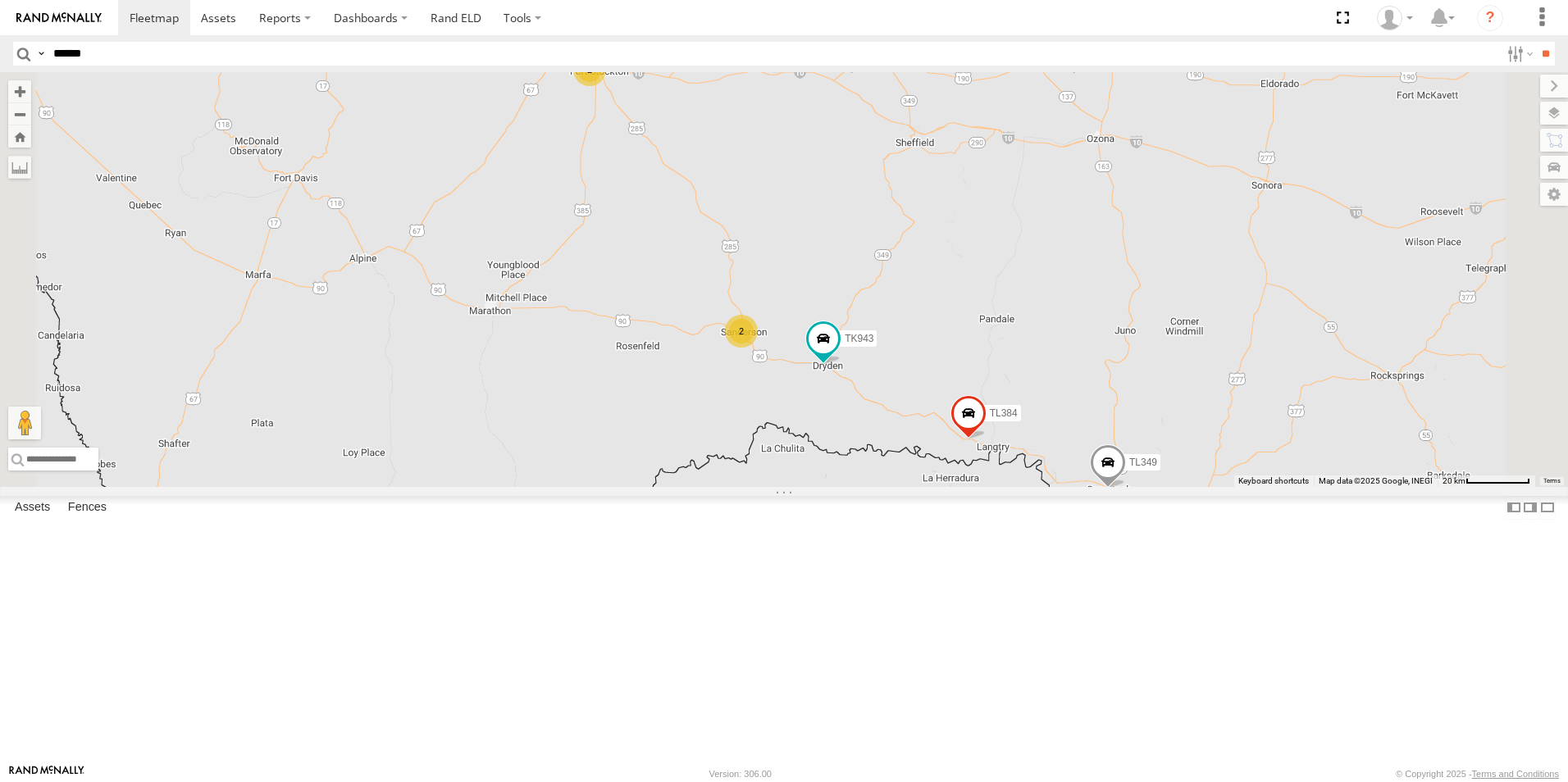
click at [606, 87] on div "2" at bounding box center [589, 69] width 32 height 32
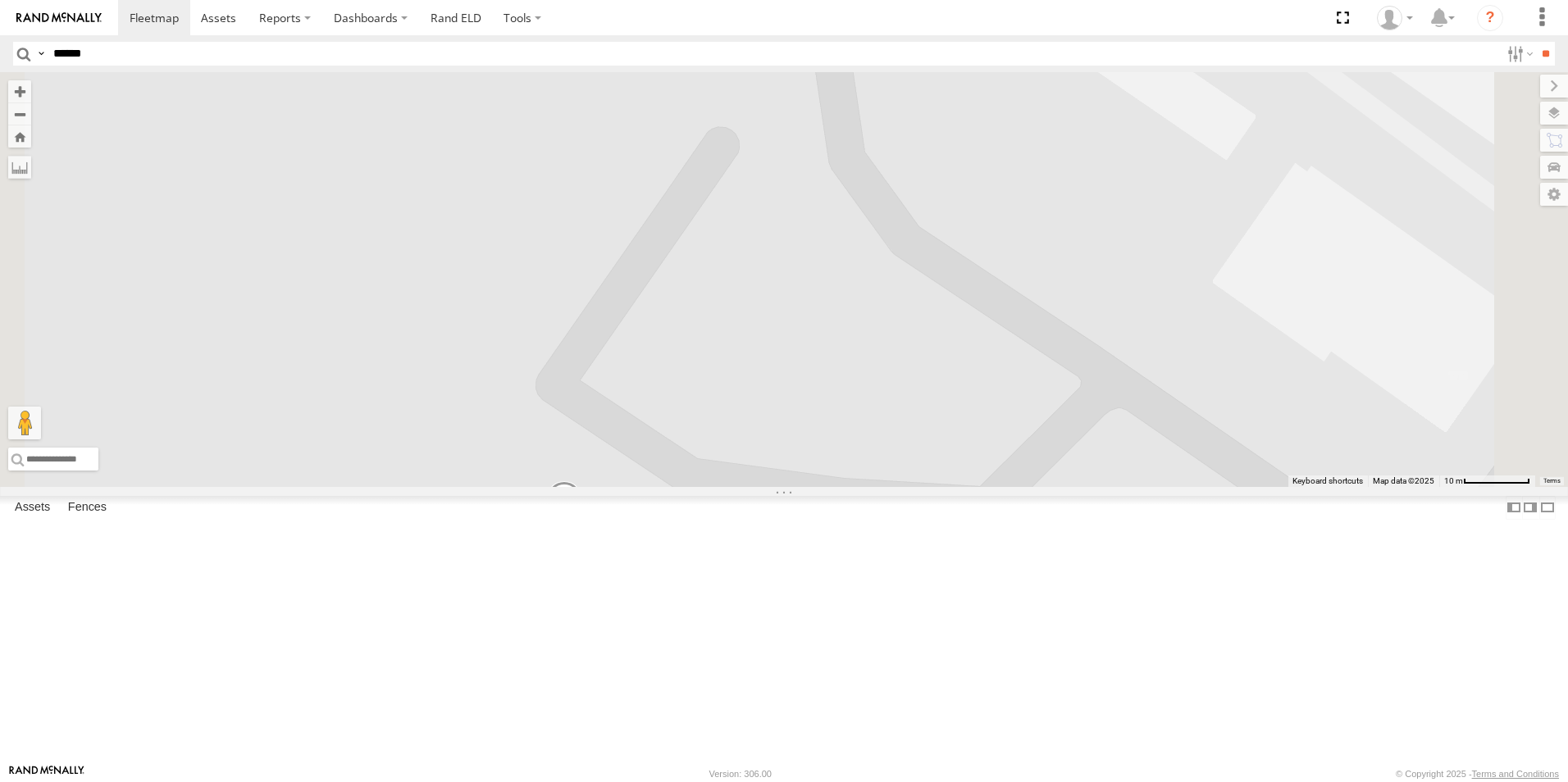
click at [582, 525] on span at bounding box center [564, 503] width 36 height 44
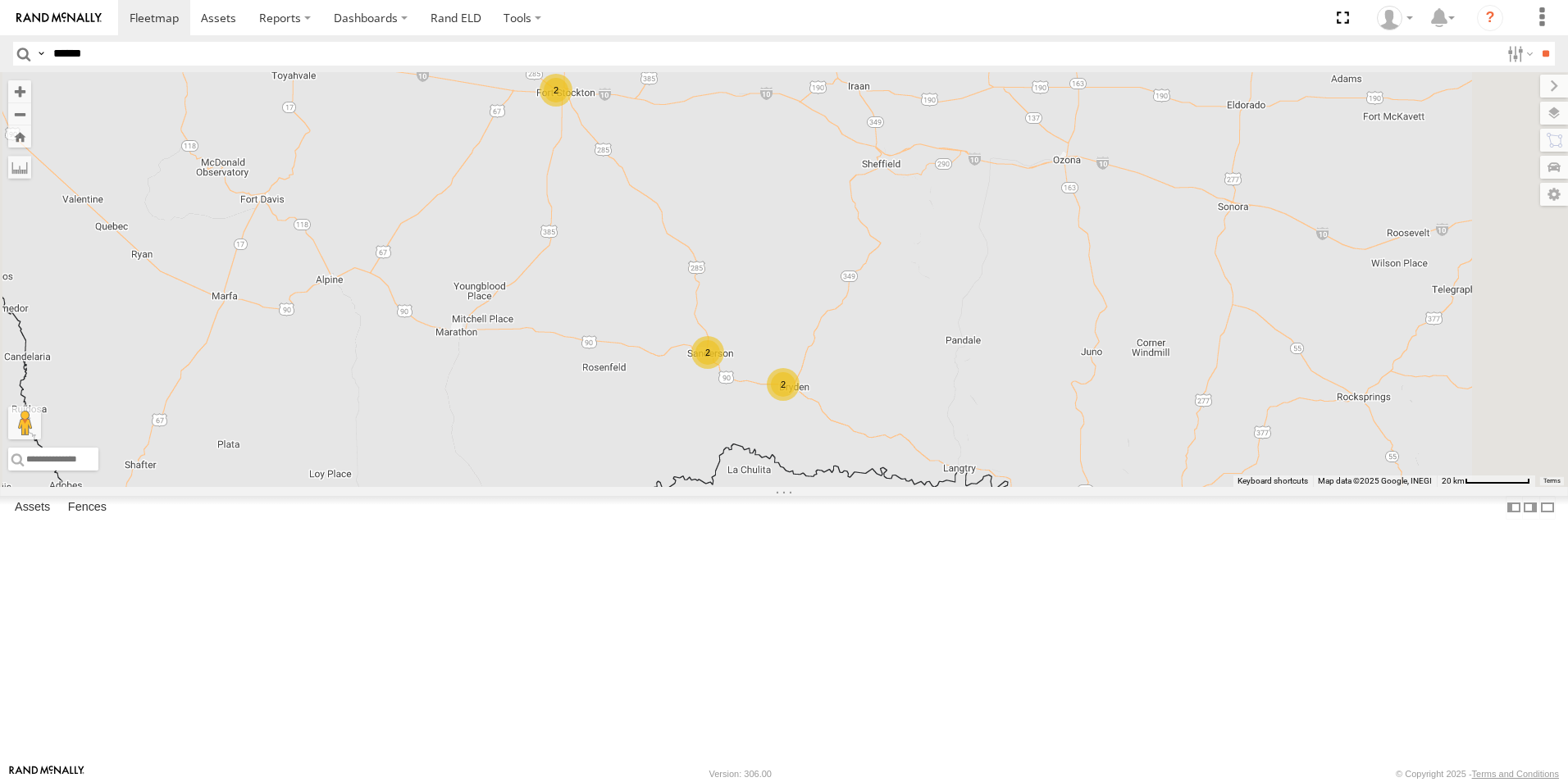
drag, startPoint x: 847, startPoint y: 590, endPoint x: 763, endPoint y: 327, distance: 276.1
click at [763, 327] on div "2 TK519 2 2" at bounding box center [784, 279] width 1568 height 415
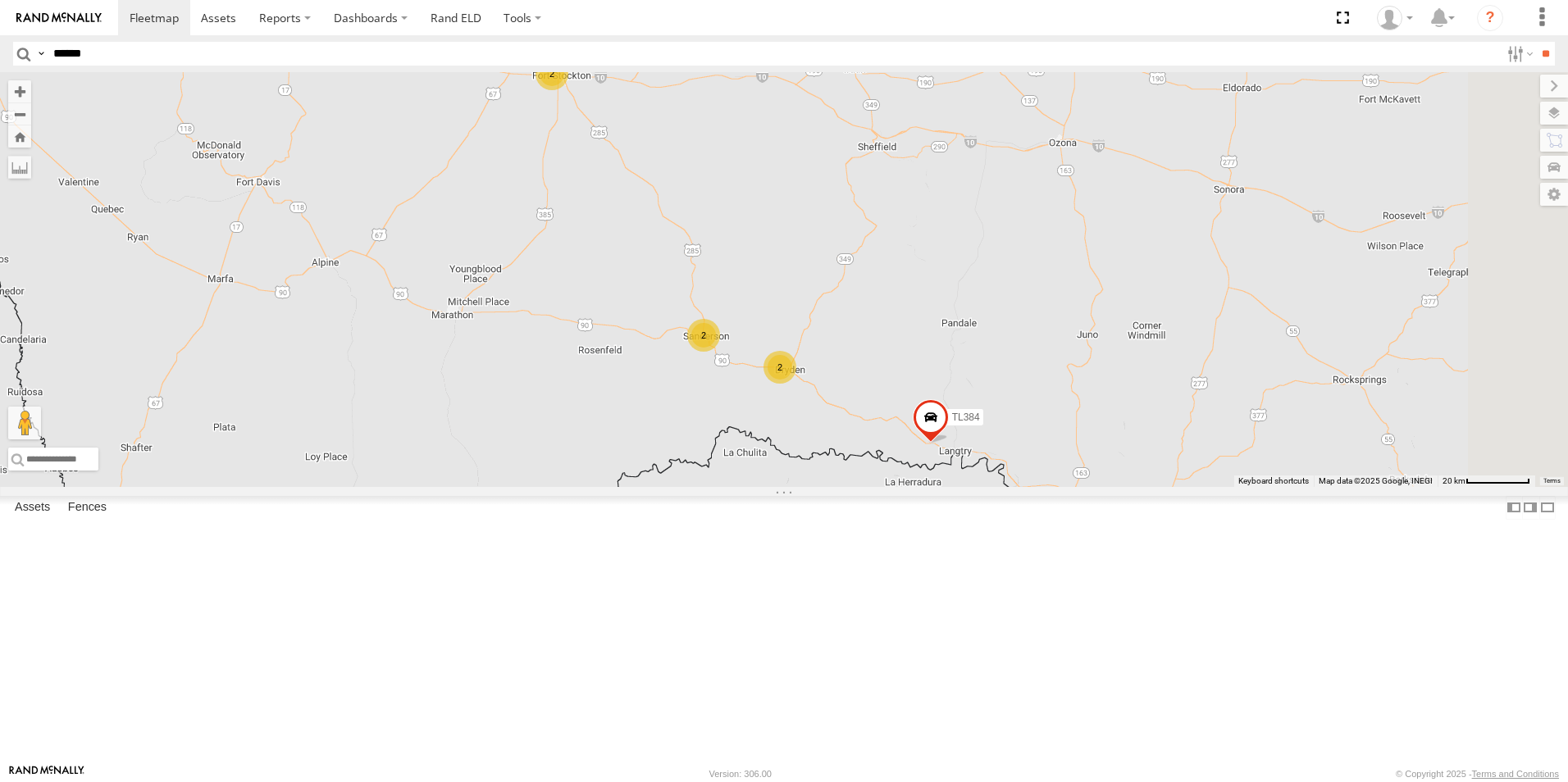
click at [720, 352] on div "2" at bounding box center [702, 334] width 32 height 32
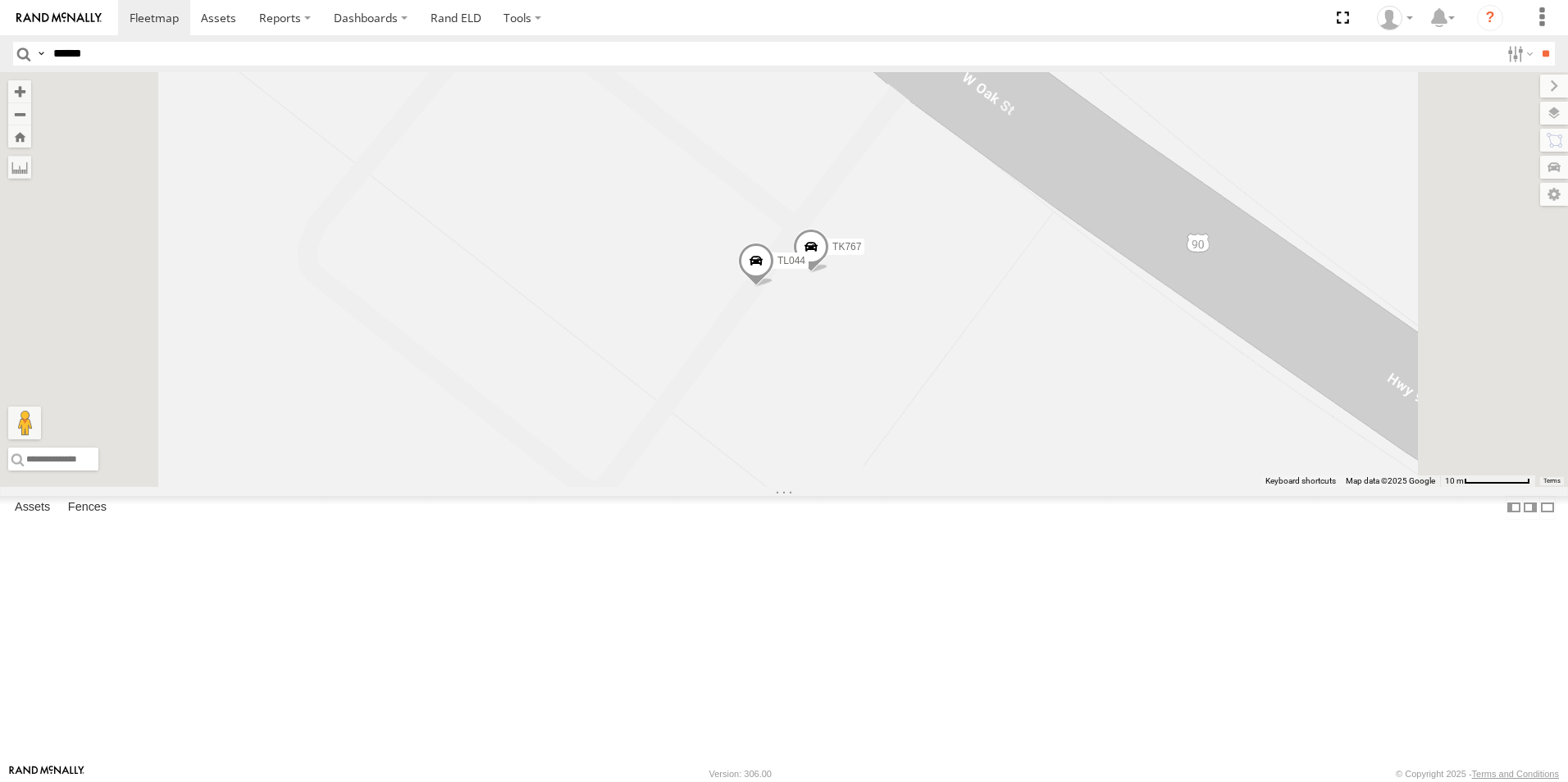
click at [829, 273] on span at bounding box center [811, 251] width 36 height 44
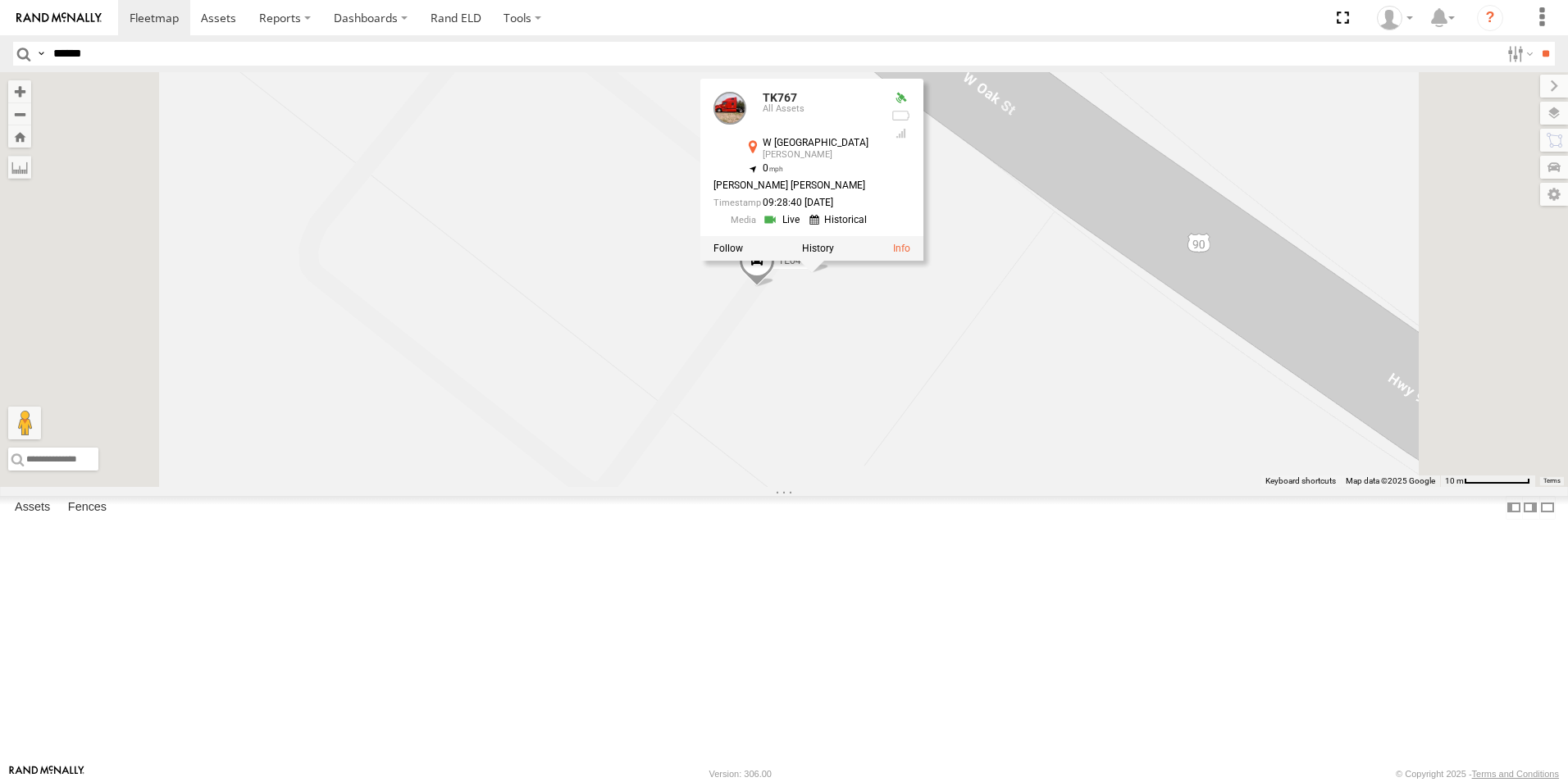
click at [701, 357] on div "TK519 TL384 TK767 TL044 TK767 All Assets W Oak St [PERSON_NAME] 30.14402 , -102…" at bounding box center [784, 279] width 1568 height 415
